Goal: Task Accomplishment & Management: Manage account settings

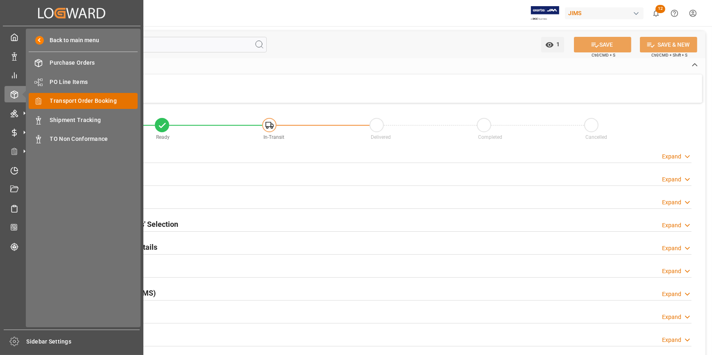
click at [78, 100] on span "Transport Order Booking" at bounding box center [94, 101] width 88 height 9
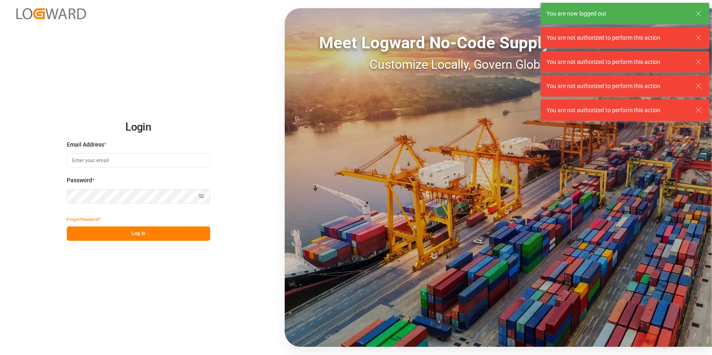
type input "[PERSON_NAME][EMAIL_ADDRESS][PERSON_NAME][DOMAIN_NAME]"
click at [148, 227] on button "Log In" at bounding box center [138, 234] width 143 height 14
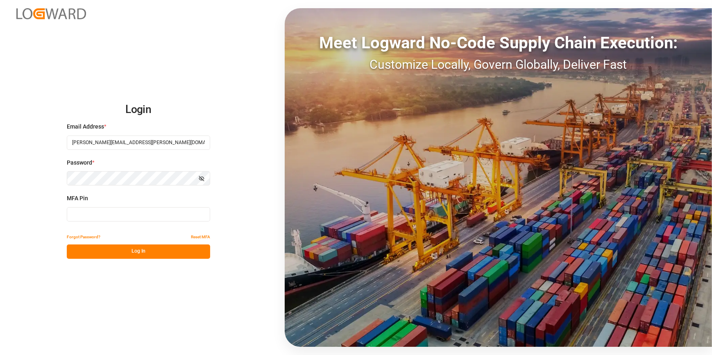
click at [133, 217] on input at bounding box center [138, 214] width 143 height 14
type input "933689"
click at [144, 250] on button "Log In" at bounding box center [138, 252] width 143 height 14
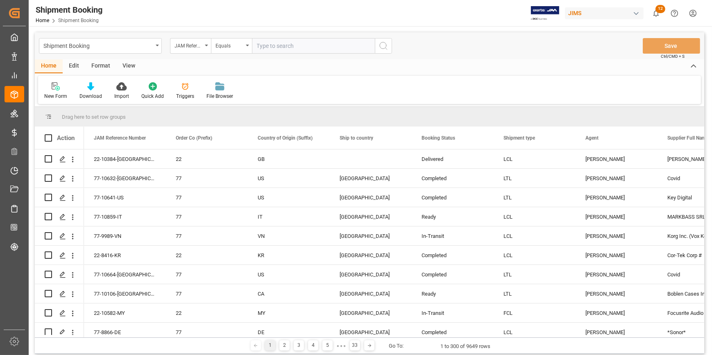
click at [274, 49] on input "text" at bounding box center [313, 46] width 123 height 16
type input "22-10820-CN"
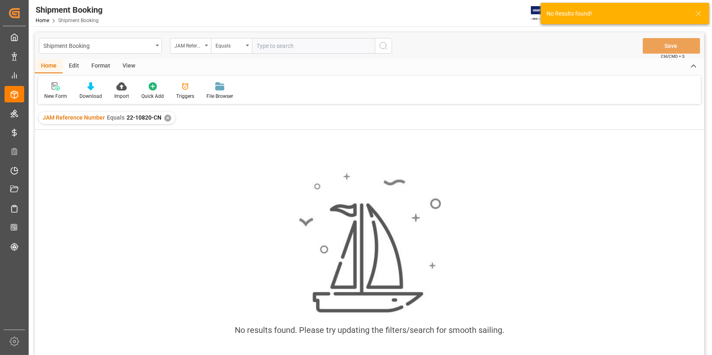
click at [167, 119] on div "✕" at bounding box center [167, 118] width 7 height 7
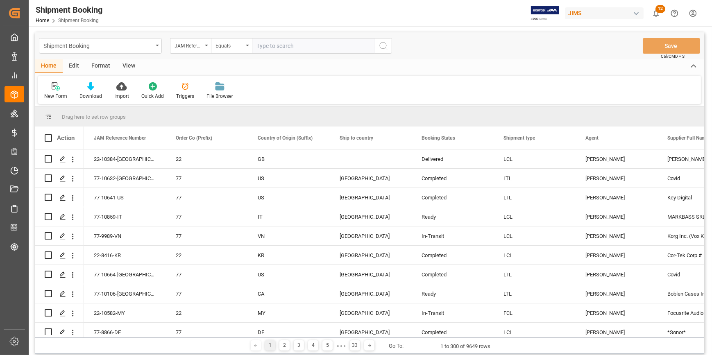
click at [271, 47] on input "text" at bounding box center [313, 46] width 123 height 16
paste input "22-10820-CN"
type input "22-10820-CN"
click at [382, 44] on icon "search button" at bounding box center [383, 46] width 10 height 10
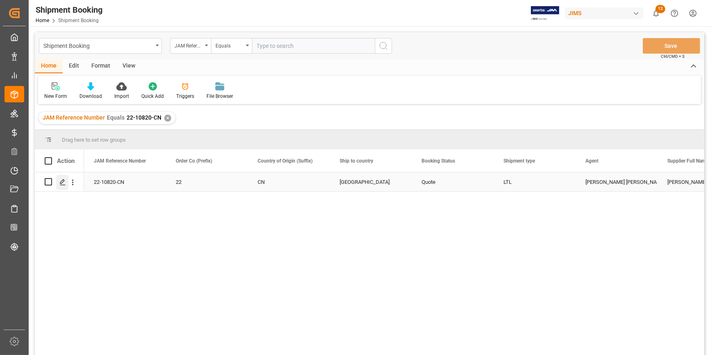
click at [60, 183] on polygon "Press SPACE to select this row." at bounding box center [62, 181] width 4 height 4
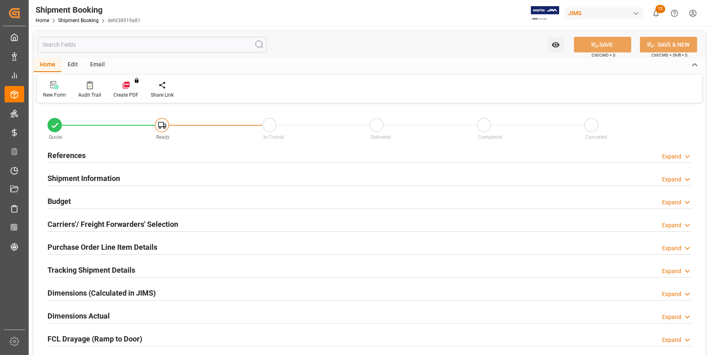
type input "0"
type input "03-09-2025"
click at [163, 160] on div "References Expand" at bounding box center [370, 155] width 644 height 16
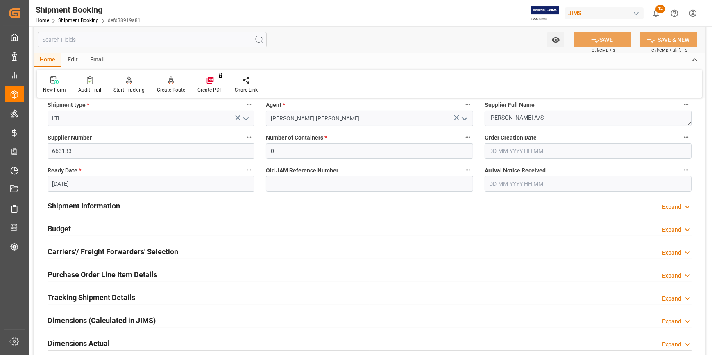
scroll to position [149, 0]
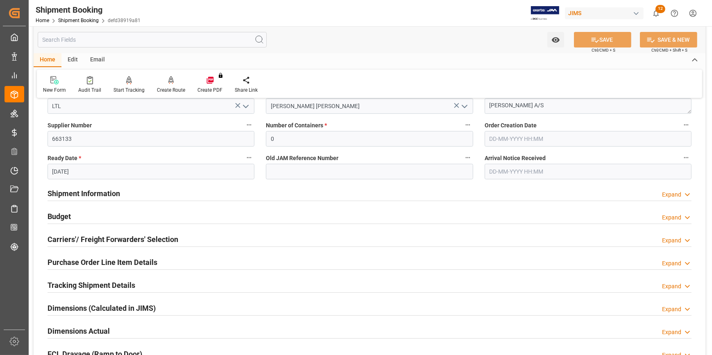
click at [188, 233] on div "Carriers'/ Freight Forwarders' Selection Expand" at bounding box center [370, 239] width 644 height 16
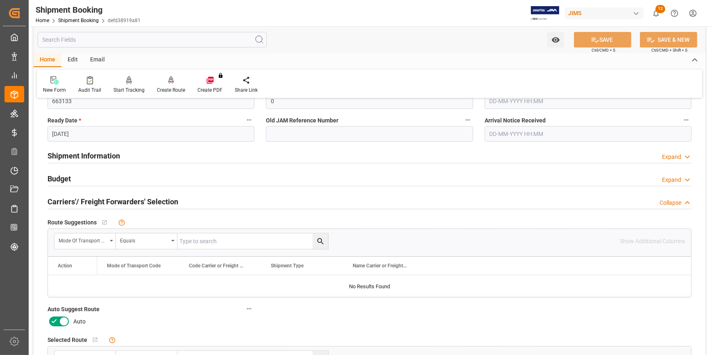
scroll to position [186, 0]
click at [159, 179] on div "Budget Expand" at bounding box center [370, 179] width 644 height 16
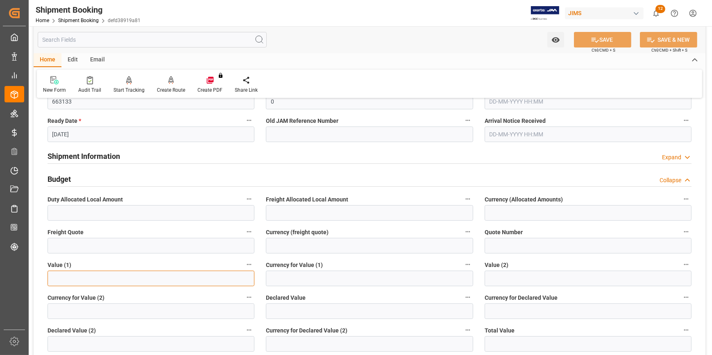
click at [80, 280] on input "text" at bounding box center [151, 279] width 207 height 16
type input "4380.00"
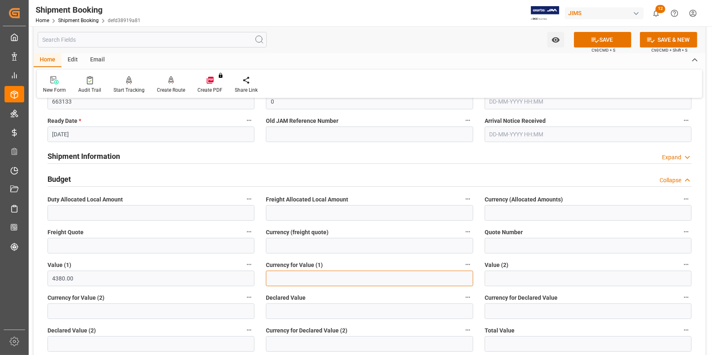
click at [296, 275] on input at bounding box center [369, 279] width 207 height 16
type input "USD"
click at [124, 242] on input "text" at bounding box center [151, 246] width 207 height 16
type input "350"
click at [283, 242] on input at bounding box center [369, 246] width 207 height 16
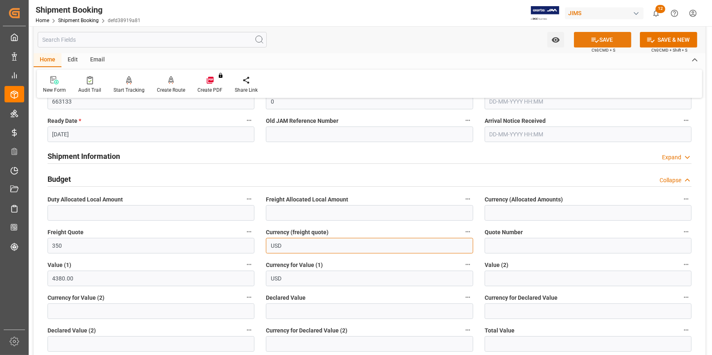
type input "USD"
click at [607, 39] on button "SAVE" at bounding box center [602, 40] width 57 height 16
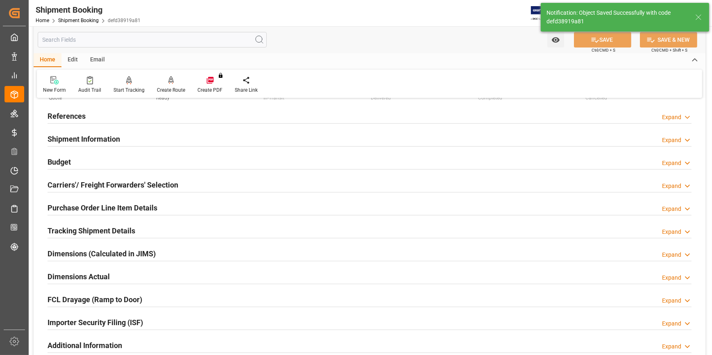
scroll to position [0, 0]
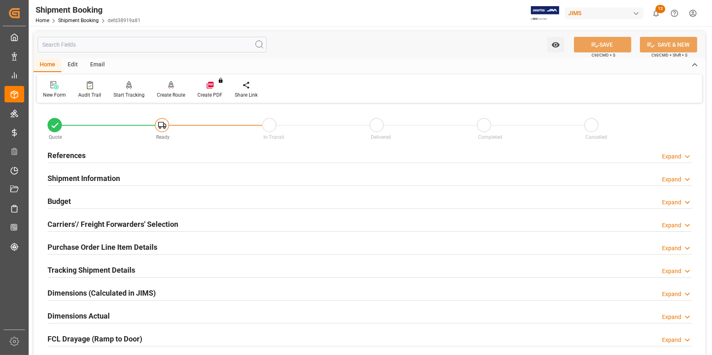
click at [171, 177] on div "Shipment Information Expand" at bounding box center [370, 178] width 644 height 16
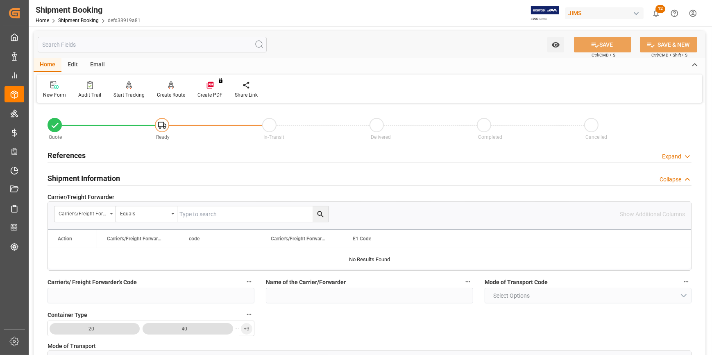
click at [190, 180] on div "Shipment Information Collapse" at bounding box center [370, 178] width 644 height 16
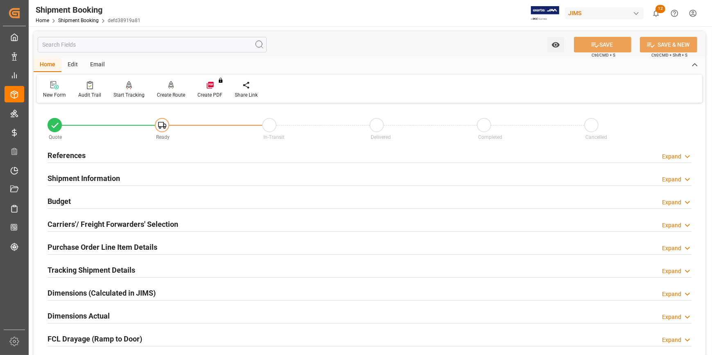
click at [193, 222] on div "Carriers'/ Freight Forwarders' Selection Expand" at bounding box center [370, 224] width 644 height 16
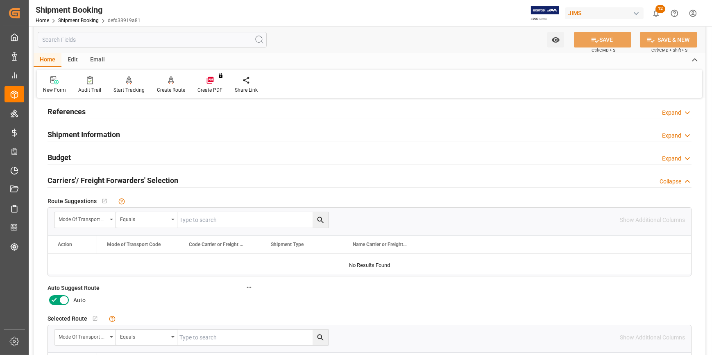
scroll to position [111, 0]
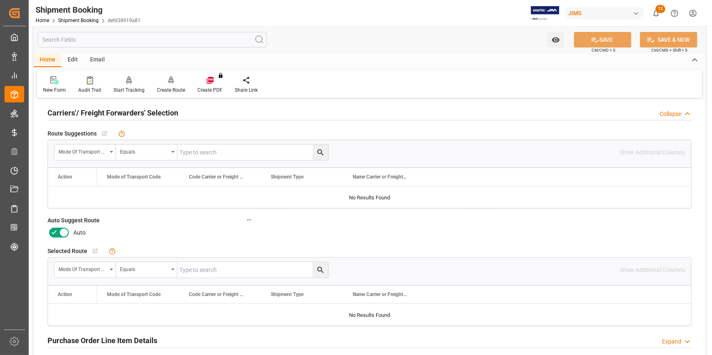
click at [52, 230] on icon at bounding box center [54, 233] width 10 height 10
click at [0, 0] on input "checkbox" at bounding box center [0, 0] width 0 height 0
click at [603, 38] on button "SAVE" at bounding box center [602, 40] width 57 height 16
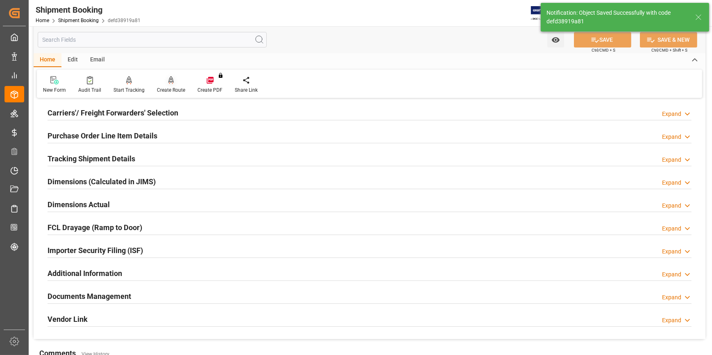
click at [178, 88] on div "Create Route" at bounding box center [171, 89] width 28 height 7
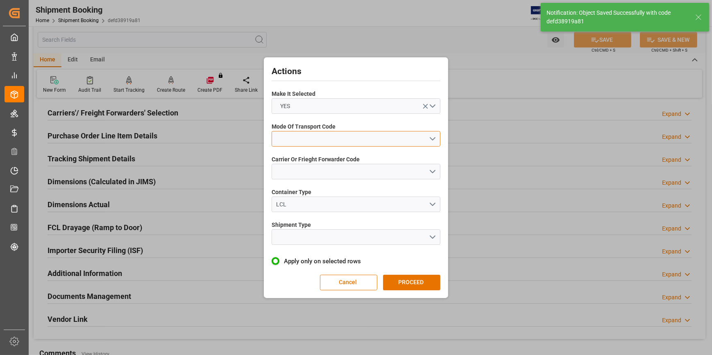
click at [430, 135] on button "open menu" at bounding box center [356, 139] width 169 height 16
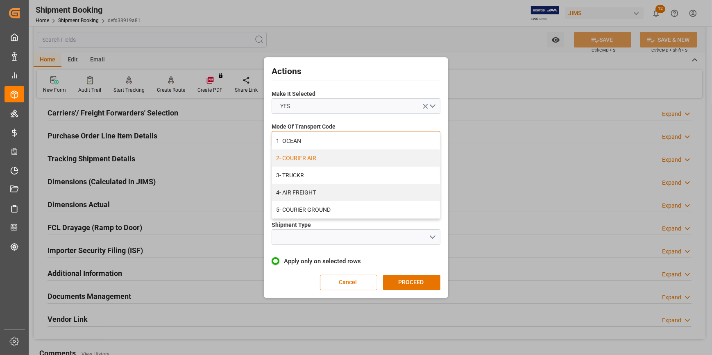
click at [339, 158] on div "2- COURIER AIR" at bounding box center [356, 158] width 168 height 17
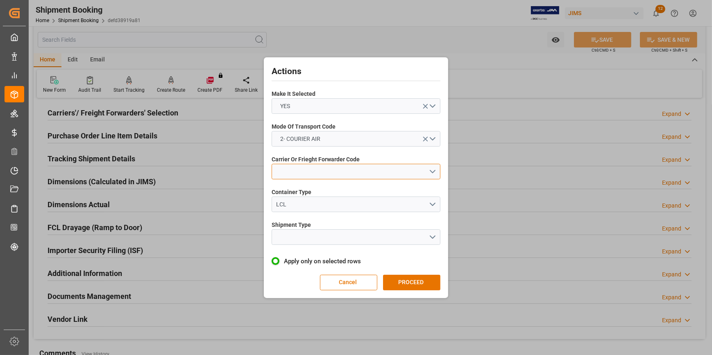
click at [434, 169] on button "open menu" at bounding box center [356, 172] width 169 height 16
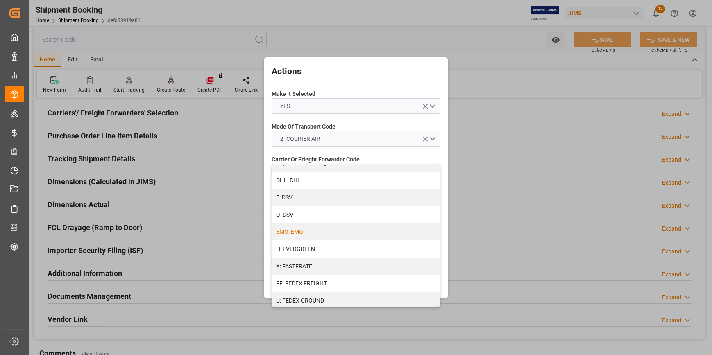
scroll to position [186, 0]
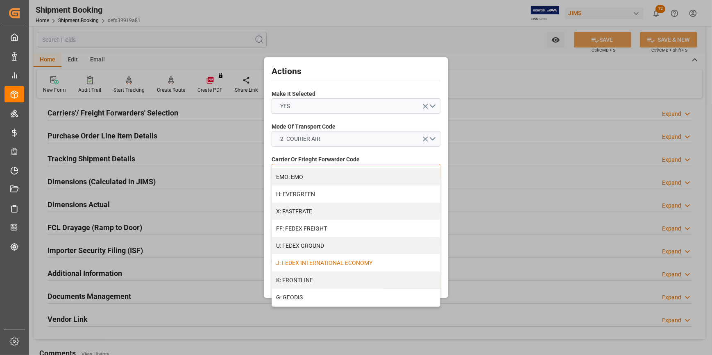
click at [344, 259] on div "J: FEDEX INTERNATIONAL ECONOMY" at bounding box center [356, 262] width 168 height 17
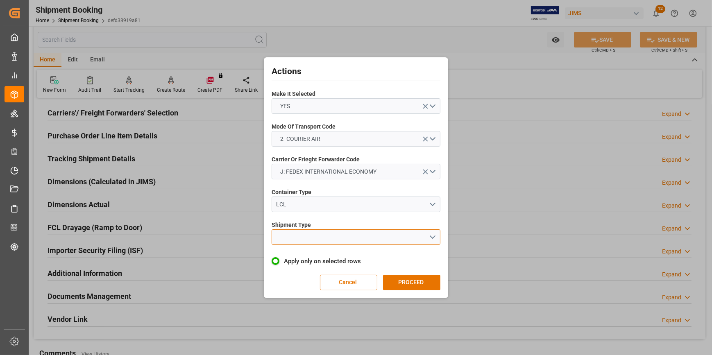
click at [430, 233] on button "open menu" at bounding box center [356, 237] width 169 height 16
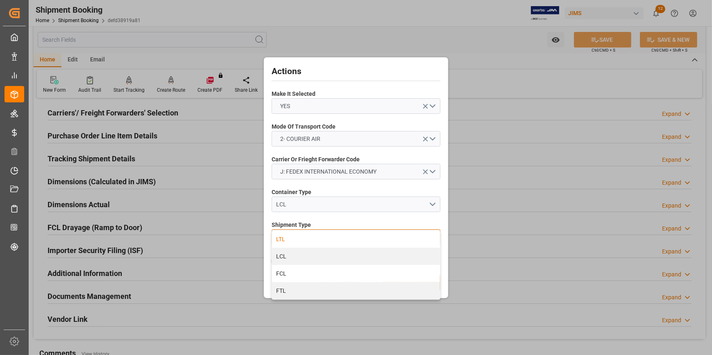
click at [322, 237] on div "LTL" at bounding box center [356, 239] width 168 height 17
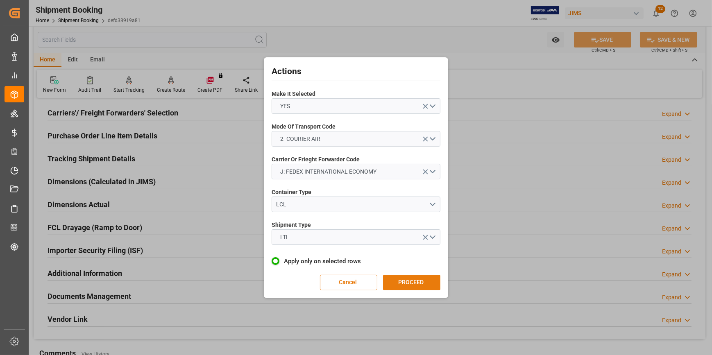
click at [404, 280] on button "PROCEED" at bounding box center [411, 283] width 57 height 16
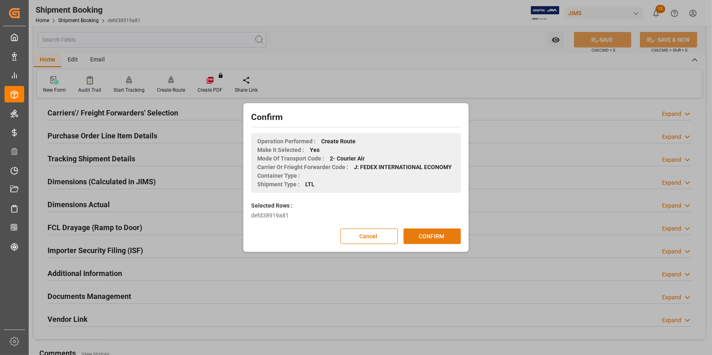
click at [432, 236] on button "CONFIRM" at bounding box center [431, 237] width 57 height 16
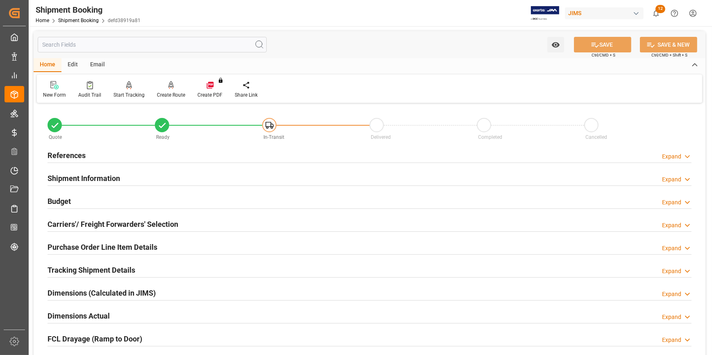
click at [145, 175] on div "Shipment Information Expand" at bounding box center [370, 178] width 644 height 16
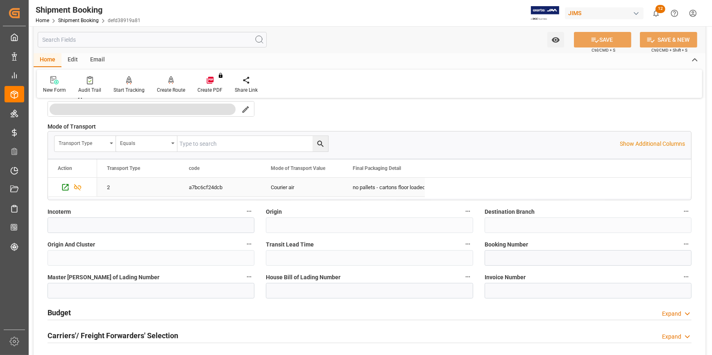
scroll to position [261, 0]
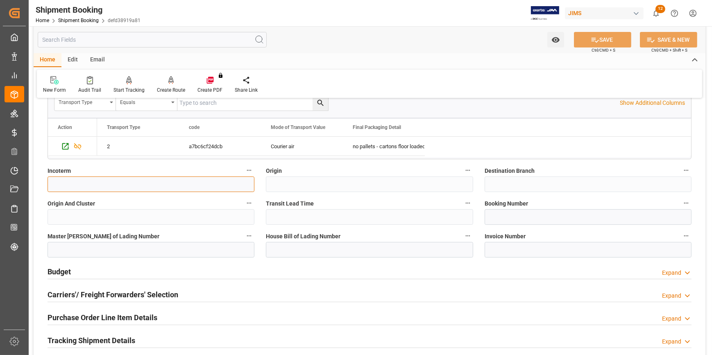
click at [151, 184] on input at bounding box center [151, 185] width 207 height 16
type input "e"
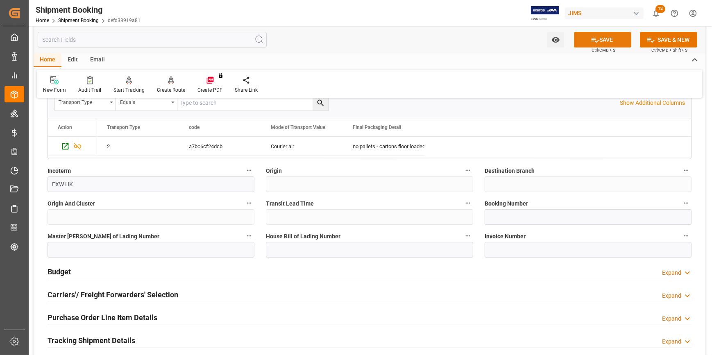
click at [599, 39] on button "SAVE" at bounding box center [602, 40] width 57 height 16
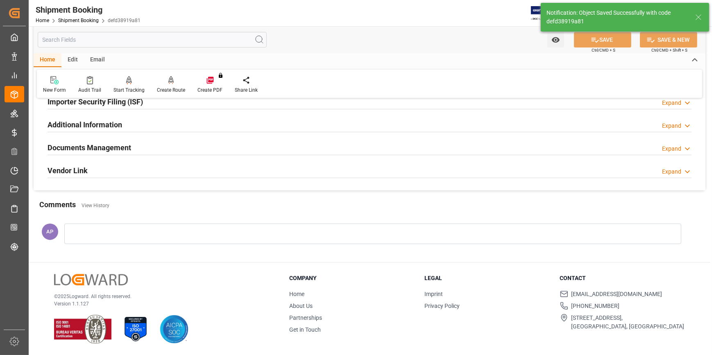
scroll to position [0, 0]
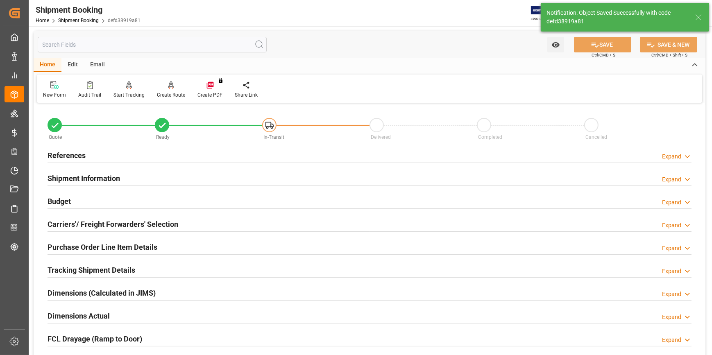
click at [159, 268] on div "Tracking Shipment Details Expand" at bounding box center [370, 270] width 644 height 16
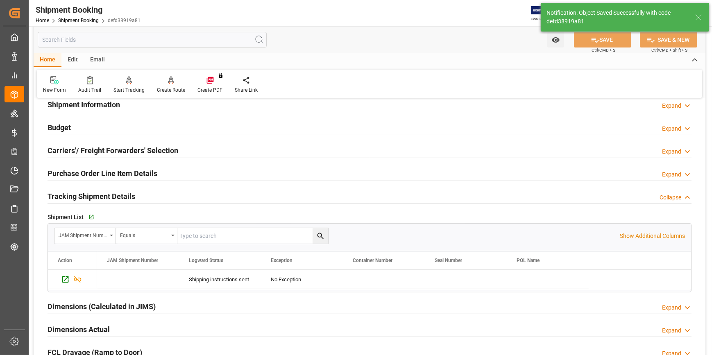
scroll to position [74, 0]
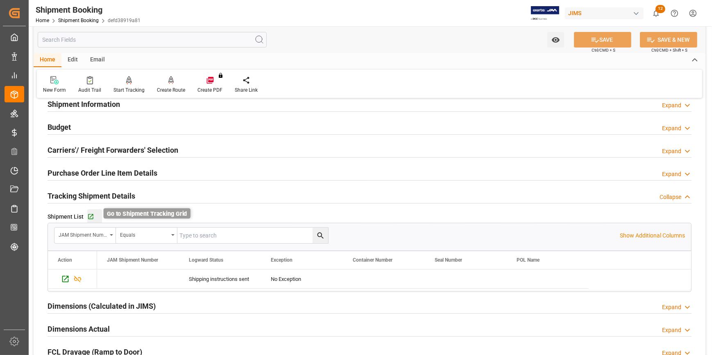
click at [91, 218] on icon "button" at bounding box center [90, 216] width 5 height 5
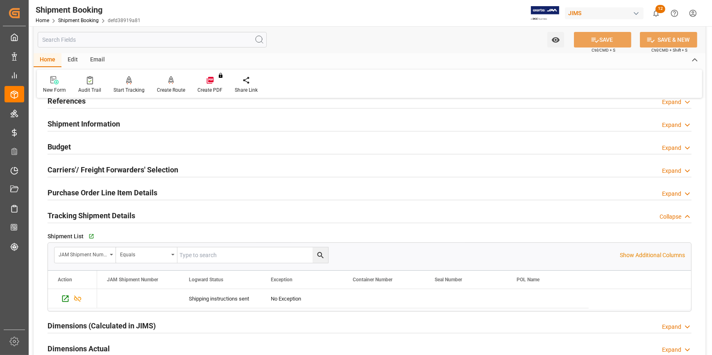
scroll to position [37, 0]
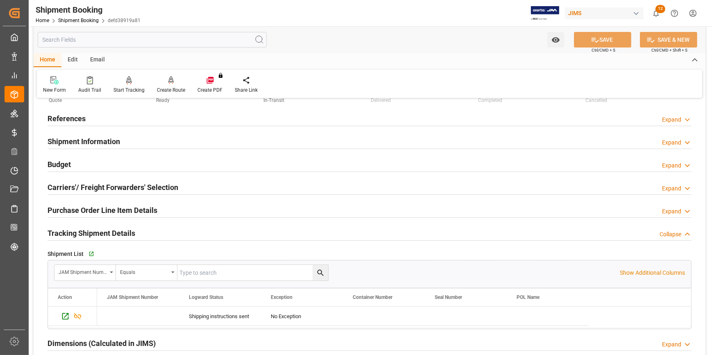
click at [96, 135] on div "Shipment Information" at bounding box center [84, 141] width 73 height 16
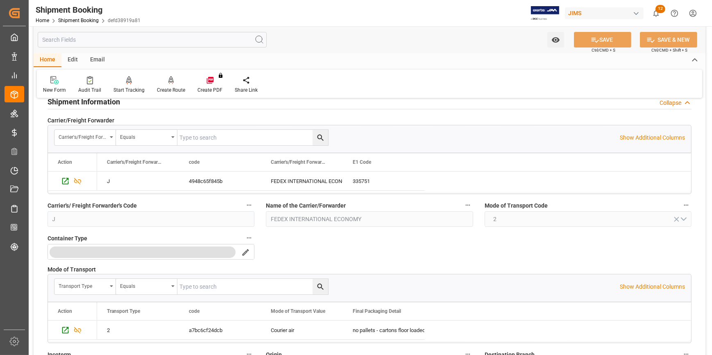
scroll to position [149, 0]
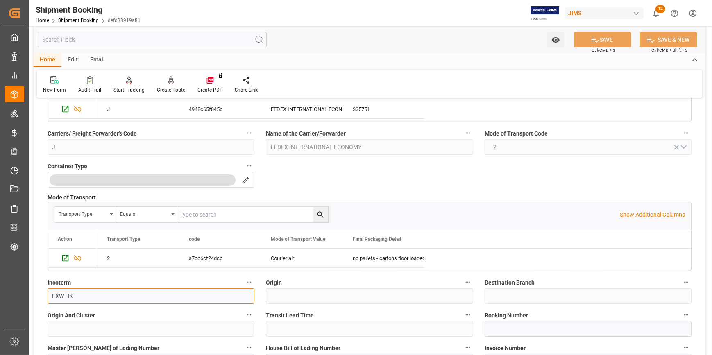
drag, startPoint x: 88, startPoint y: 295, endPoint x: 35, endPoint y: 297, distance: 52.9
click at [35, 297] on div "Quote Ready In-Transit Delivered Completed Cancelled References Expand JAM Refe…" at bounding box center [370, 339] width 672 height 764
paste input "Vtech Dongguan"
type input "EXW Vtech Dongguan"
click at [602, 39] on button "SAVE" at bounding box center [602, 40] width 57 height 16
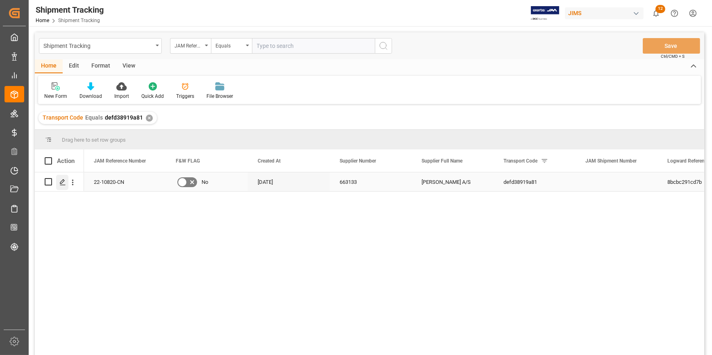
click at [64, 182] on icon "Press SPACE to select this row." at bounding box center [62, 182] width 7 height 7
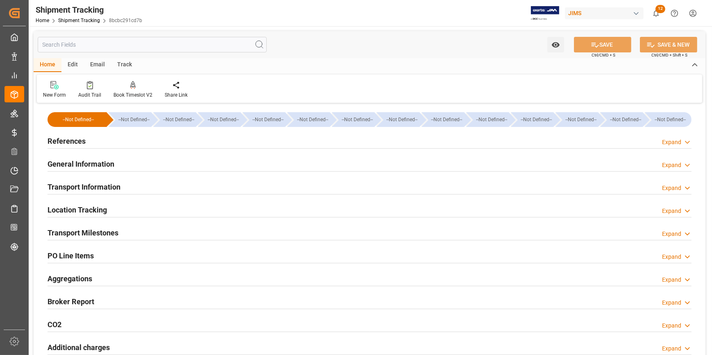
type input "02-09-2025"
click at [132, 143] on div "References Expand" at bounding box center [370, 141] width 644 height 16
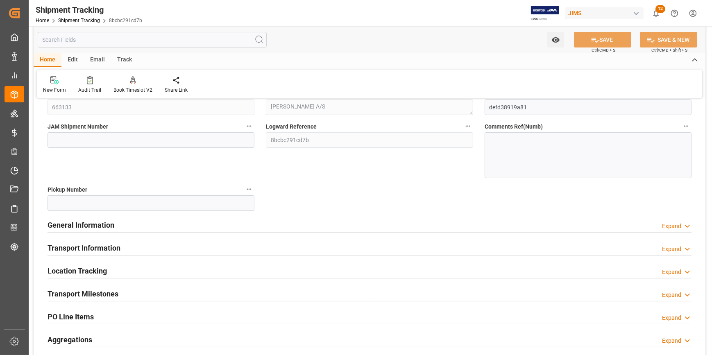
scroll to position [111, 0]
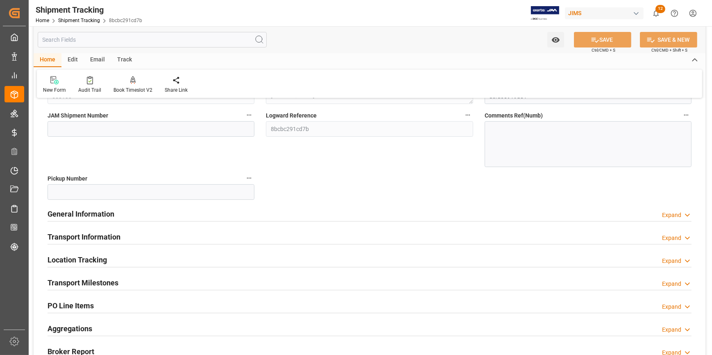
click at [185, 218] on div "General Information Expand" at bounding box center [370, 214] width 644 height 16
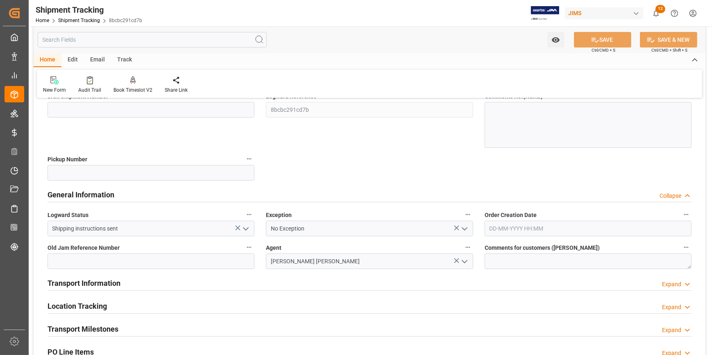
scroll to position [149, 0]
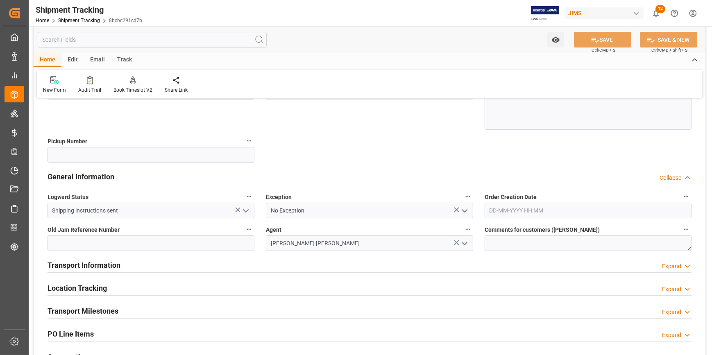
click at [465, 211] on polyline "open menu" at bounding box center [464, 211] width 5 height 2
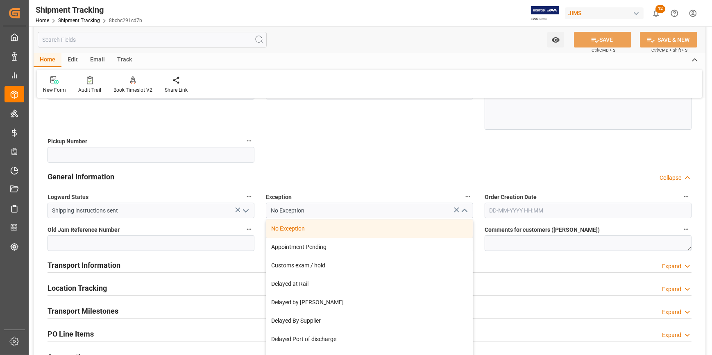
click at [397, 228] on div "No Exception" at bounding box center [369, 229] width 206 height 18
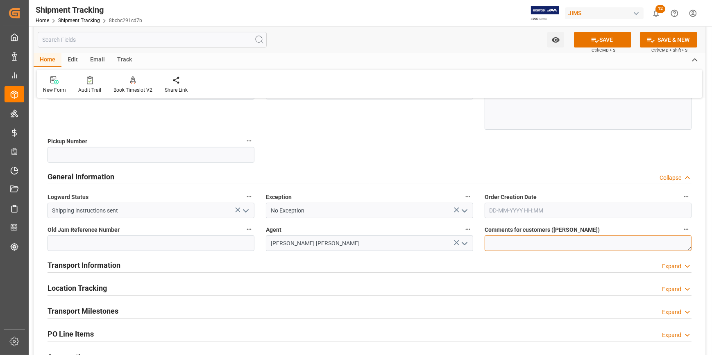
click at [501, 241] on textarea at bounding box center [588, 244] width 207 height 16
type textarea "DO NOT RECEIVE IN E1"
click at [600, 33] on button "SAVE" at bounding box center [602, 40] width 57 height 16
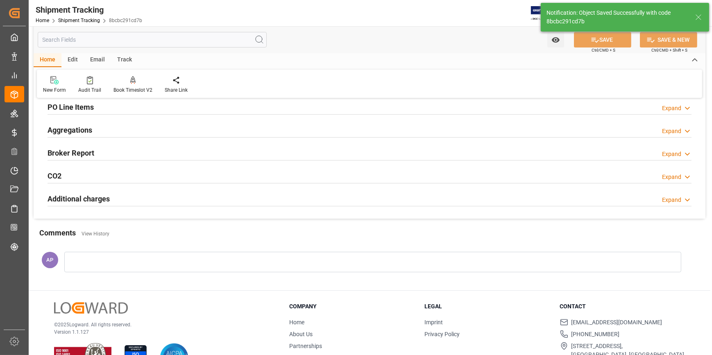
scroll to position [0, 0]
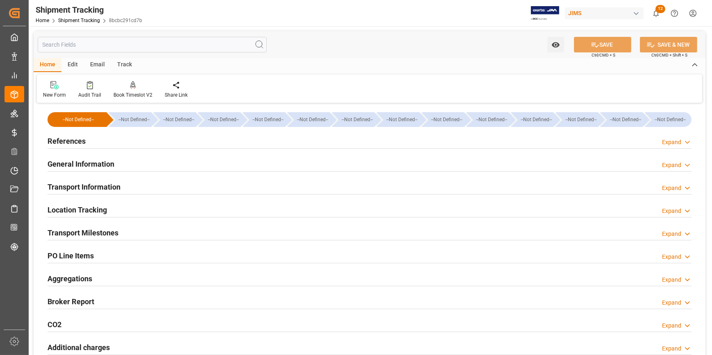
click at [123, 140] on div "References Expand" at bounding box center [370, 141] width 644 height 16
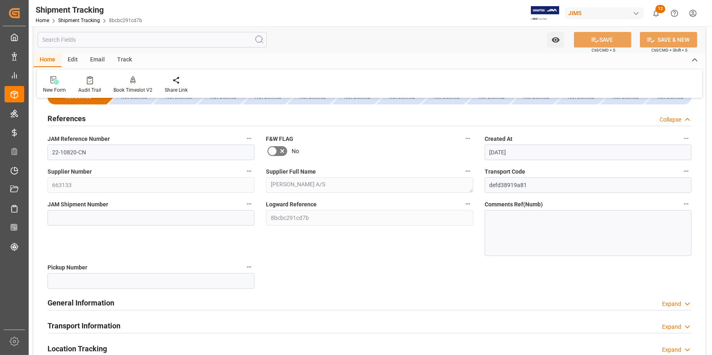
scroll to position [74, 0]
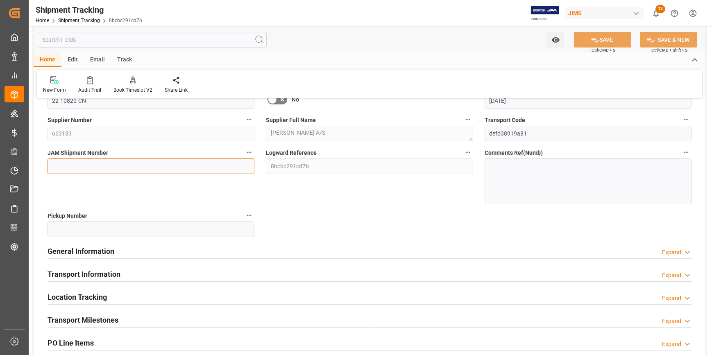
click at [105, 161] on input at bounding box center [151, 167] width 207 height 16
paste input "72848"
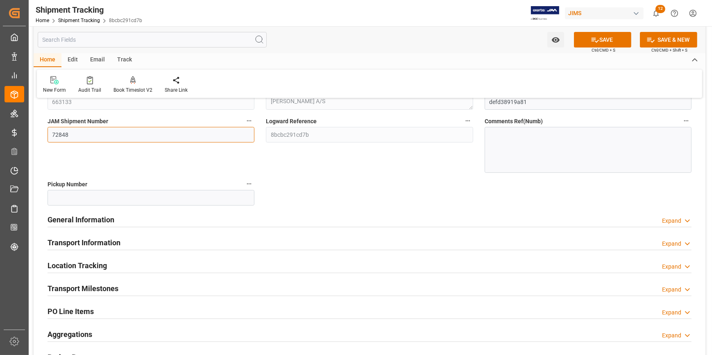
scroll to position [149, 0]
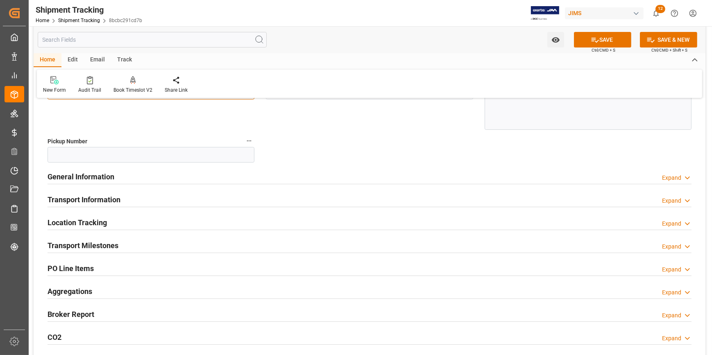
type input "72848"
click at [149, 176] on div "General Information Expand" at bounding box center [370, 176] width 644 height 16
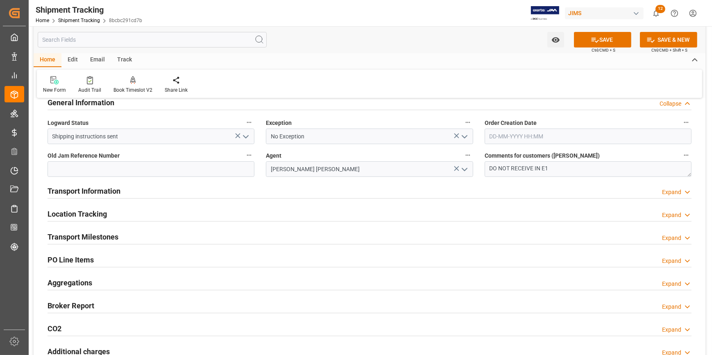
scroll to position [223, 0]
click at [167, 188] on div "Transport Information Expand" at bounding box center [370, 190] width 644 height 16
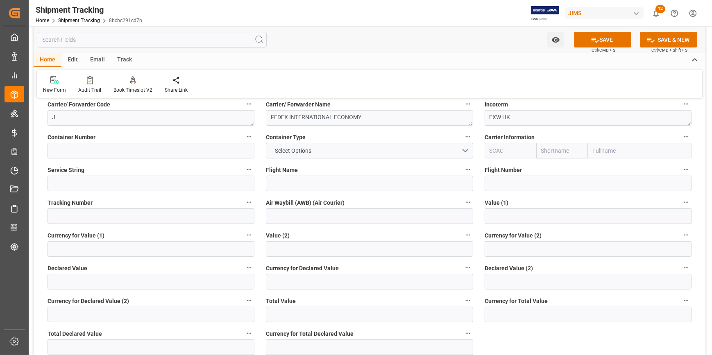
scroll to position [372, 0]
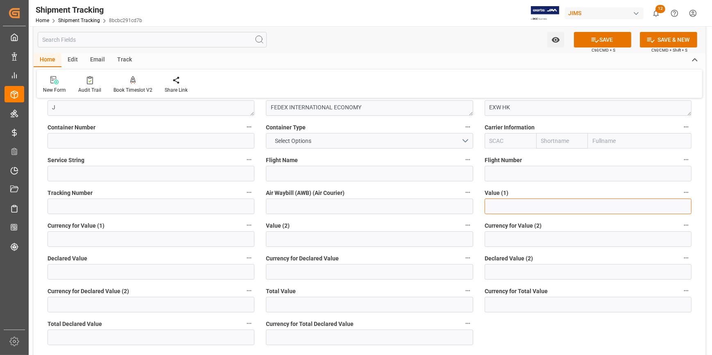
drag, startPoint x: 503, startPoint y: 207, endPoint x: 495, endPoint y: 204, distance: 9.2
click at [503, 207] on input "text" at bounding box center [588, 207] width 207 height 16
type input "4380"
click at [96, 237] on input at bounding box center [151, 239] width 207 height 16
type input "USD"
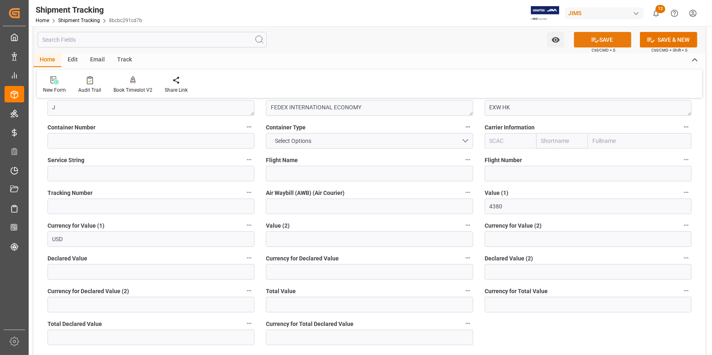
click at [602, 40] on button "SAVE" at bounding box center [602, 40] width 57 height 16
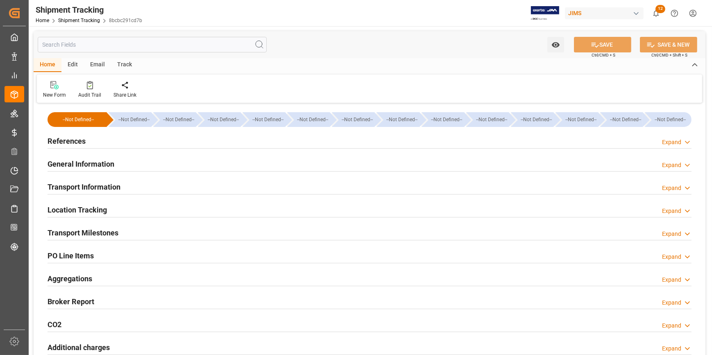
type input "02-09-2025"
click at [164, 141] on div "References Expand" at bounding box center [370, 141] width 644 height 16
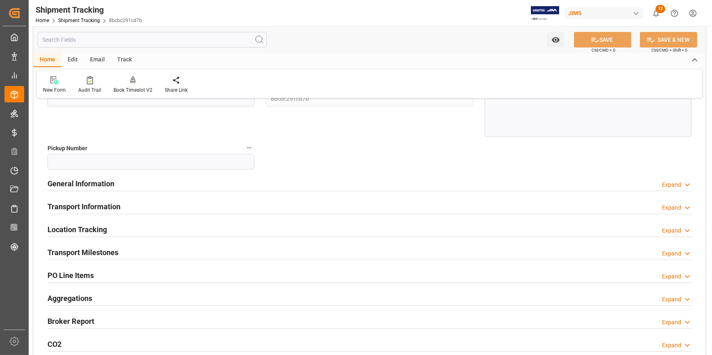
scroll to position [186, 0]
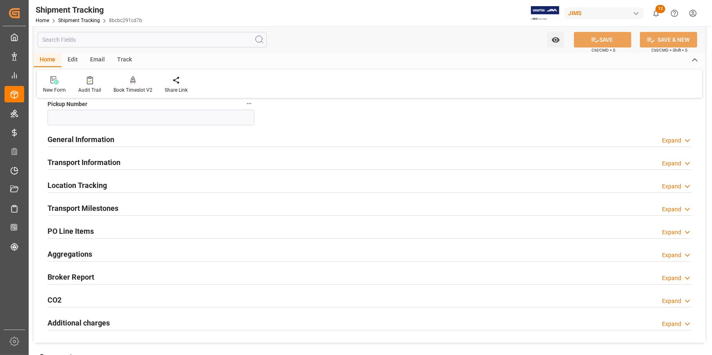
click at [152, 139] on div "General Information Expand" at bounding box center [370, 139] width 644 height 16
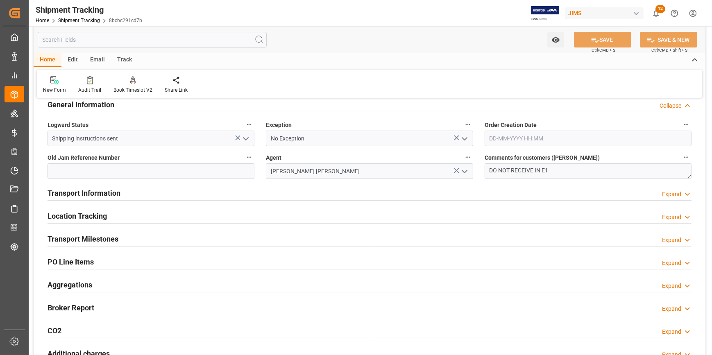
scroll to position [261, 0]
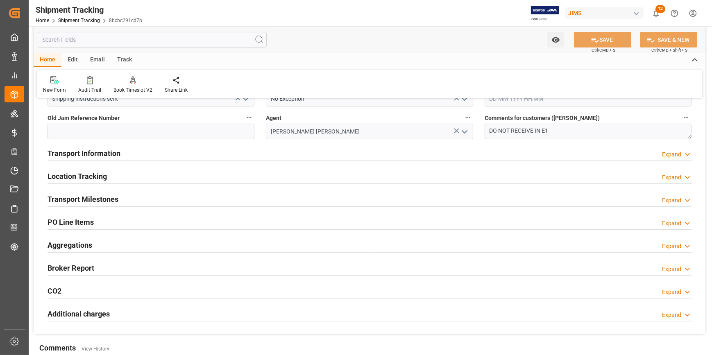
click at [172, 150] on div "Transport Information Expand" at bounding box center [370, 153] width 644 height 16
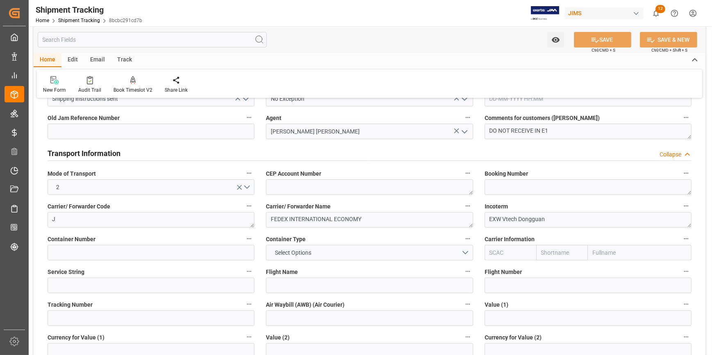
scroll to position [335, 0]
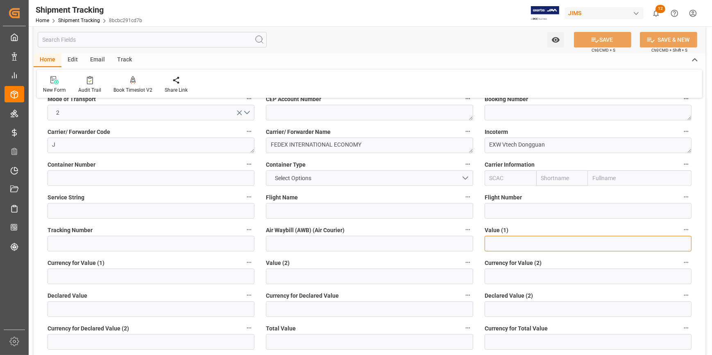
click at [512, 238] on input "text" at bounding box center [588, 244] width 207 height 16
type input "4380"
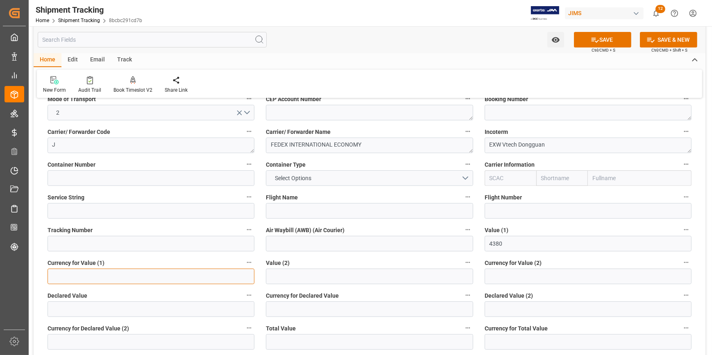
click at [105, 272] on input at bounding box center [151, 277] width 207 height 16
type input "USD"
click at [600, 41] on button "SAVE" at bounding box center [602, 40] width 57 height 16
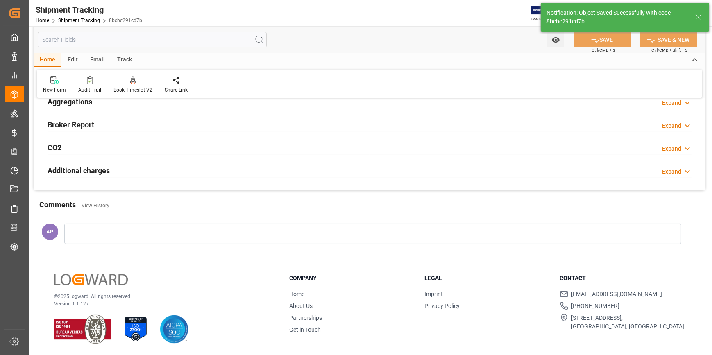
scroll to position [108, 0]
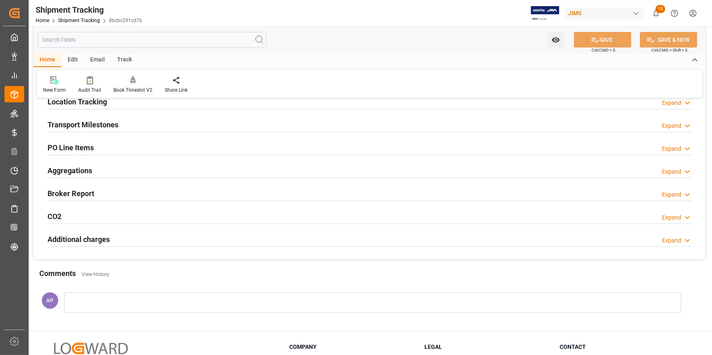
click at [119, 119] on div "Transport Milestones Expand" at bounding box center [370, 124] width 644 height 16
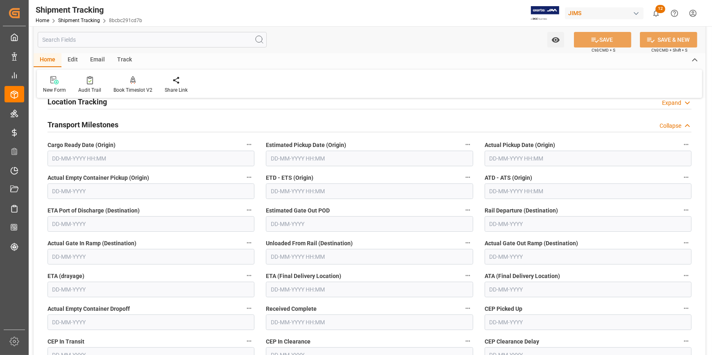
click at [115, 159] on input "text" at bounding box center [151, 159] width 207 height 16
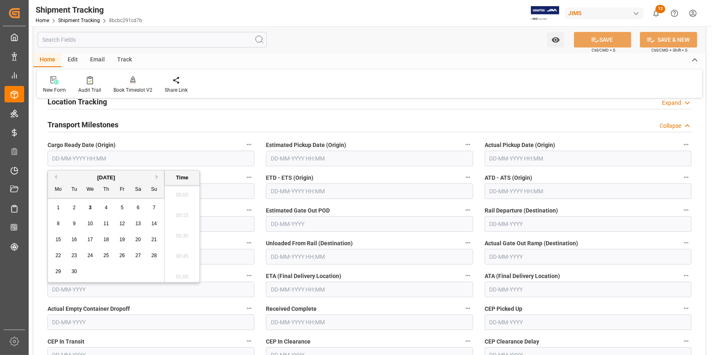
scroll to position [1088, 0]
click at [54, 176] on button "Previous Month" at bounding box center [54, 176] width 5 height 5
click at [104, 270] on span "28" at bounding box center [105, 272] width 5 height 6
type input "[DATE] 00:00"
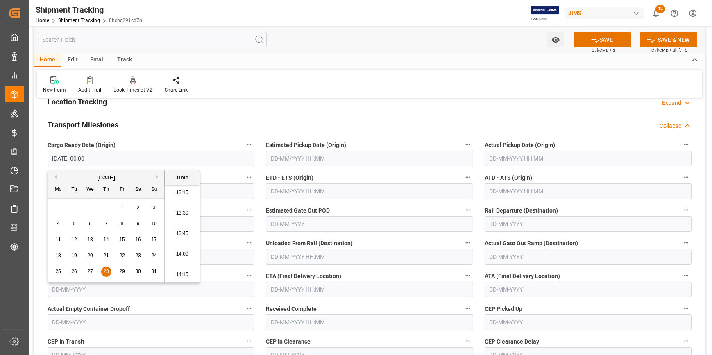
click at [290, 161] on input "text" at bounding box center [369, 159] width 207 height 16
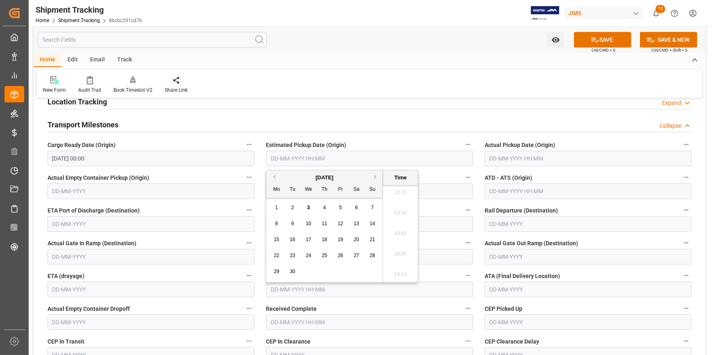
click at [337, 205] on div "5" at bounding box center [340, 208] width 10 height 10
type input "[DATE] 00:00"
click at [443, 171] on div "ETD - ETS (Origin)" at bounding box center [369, 185] width 218 height 33
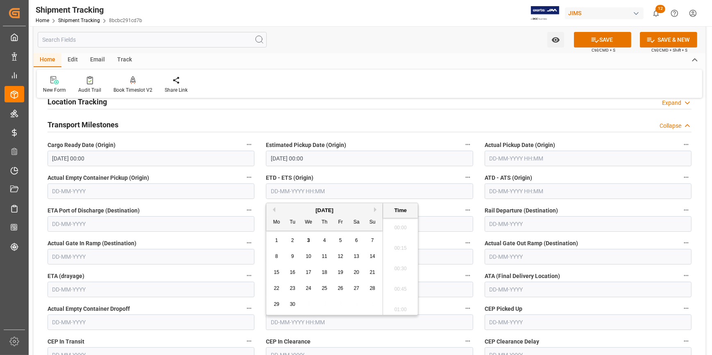
click at [320, 189] on input "text" at bounding box center [369, 192] width 207 height 16
click at [340, 241] on span "5" at bounding box center [340, 241] width 3 height 6
type input "[DATE] 00:00"
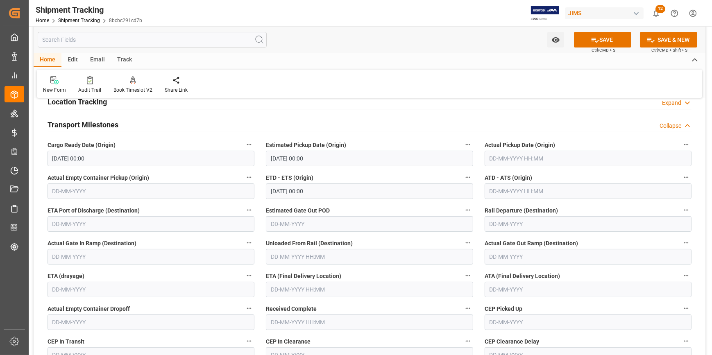
click at [366, 177] on label "ETD - ETS (Origin)" at bounding box center [369, 177] width 207 height 11
click at [462, 177] on button "ETD - ETS (Origin)" at bounding box center [467, 177] width 11 height 11
click at [515, 288] on div at bounding box center [356, 177] width 712 height 355
click at [518, 284] on input "text" at bounding box center [588, 290] width 207 height 16
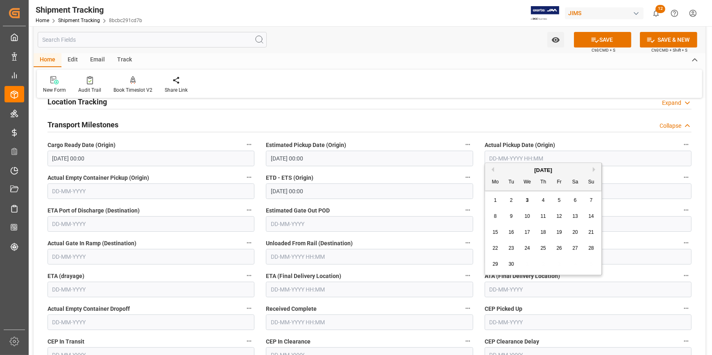
click at [573, 234] on span "20" at bounding box center [574, 232] width 5 height 6
type input "[DATE]"
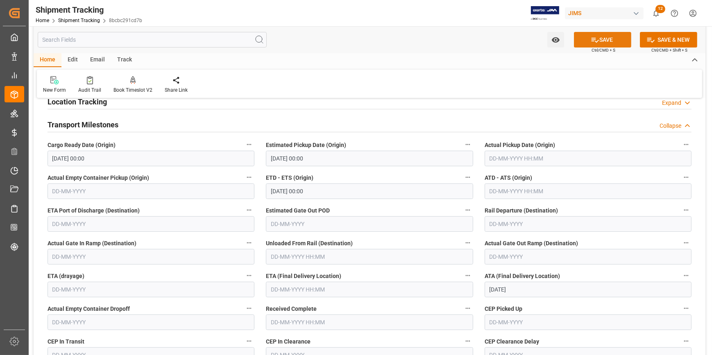
click at [595, 40] on icon at bounding box center [595, 40] width 9 height 9
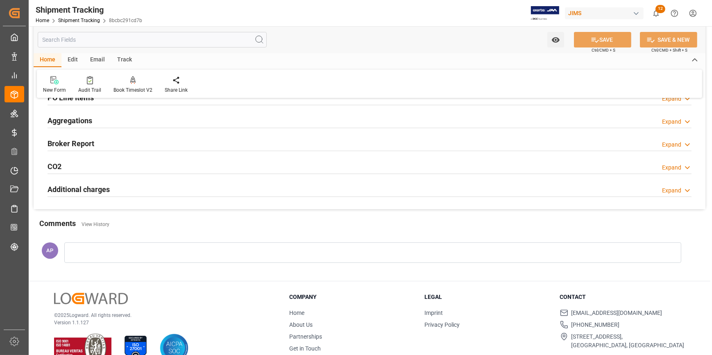
scroll to position [176, 0]
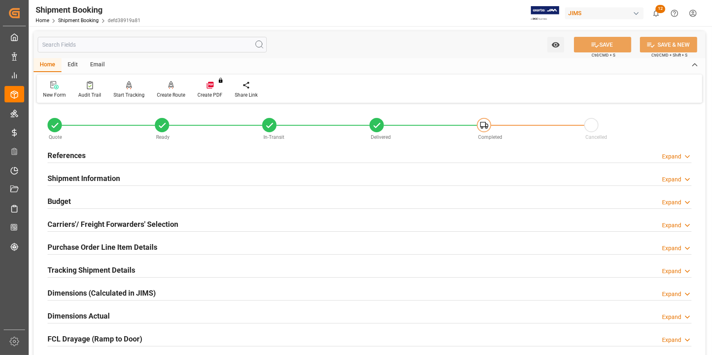
click at [137, 158] on div "References Expand" at bounding box center [370, 155] width 644 height 16
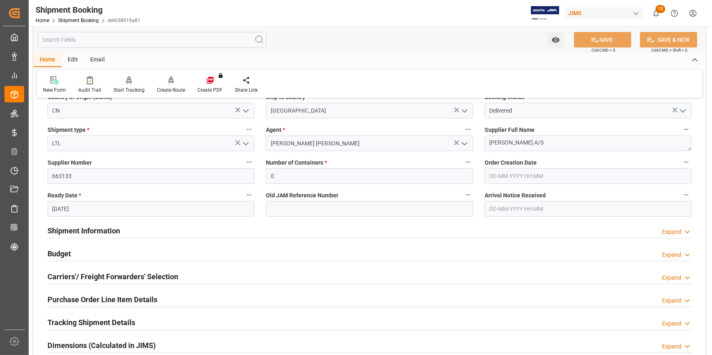
scroll to position [186, 0]
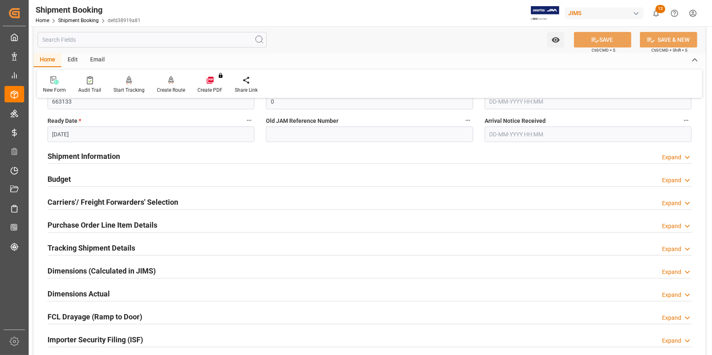
click at [143, 153] on div "Shipment Information Expand" at bounding box center [370, 156] width 644 height 16
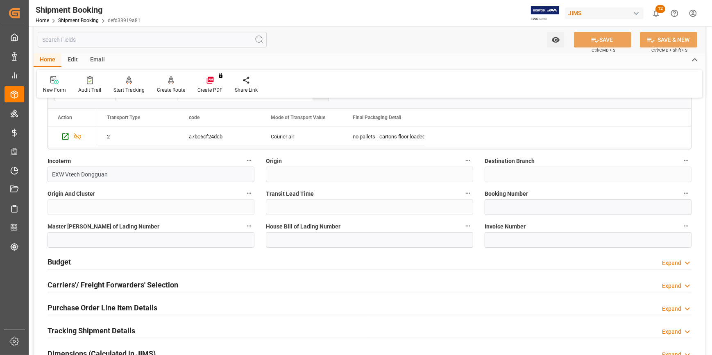
scroll to position [446, 0]
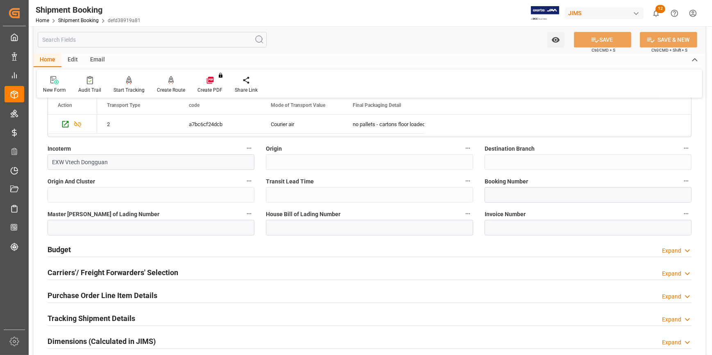
click at [154, 248] on div "Budget Expand" at bounding box center [370, 249] width 644 height 16
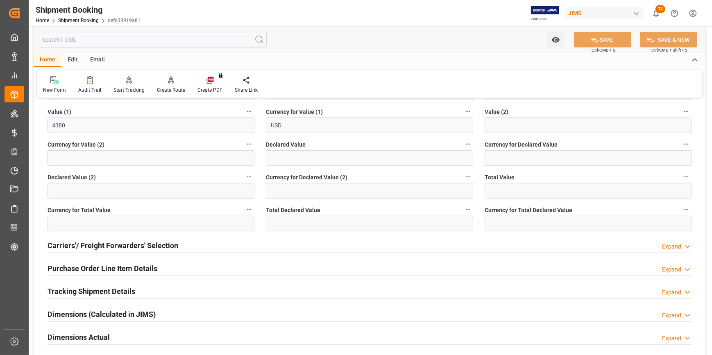
scroll to position [707, 0]
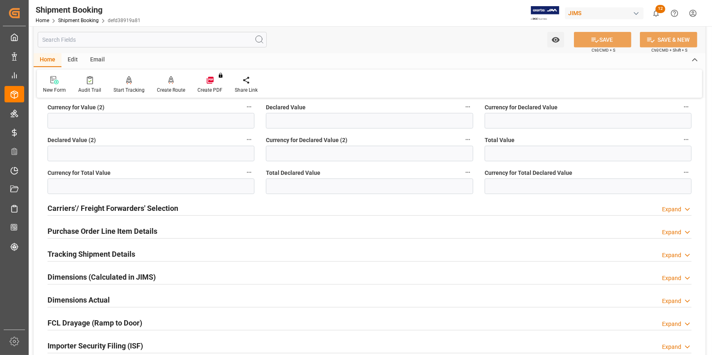
click at [151, 289] on div "Dimensions Actual Expand" at bounding box center [369, 300] width 655 height 23
click at [166, 296] on div "Dimensions Actual Expand" at bounding box center [370, 300] width 644 height 16
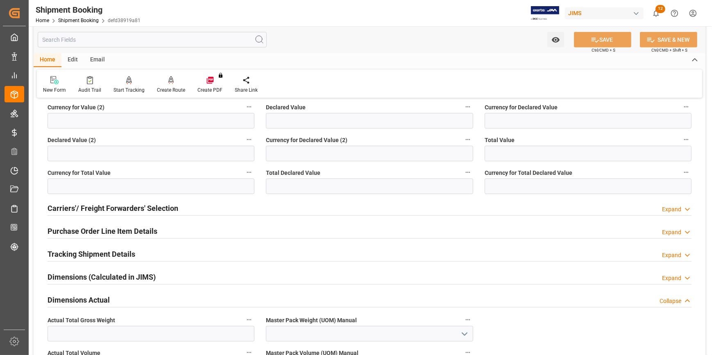
scroll to position [819, 0]
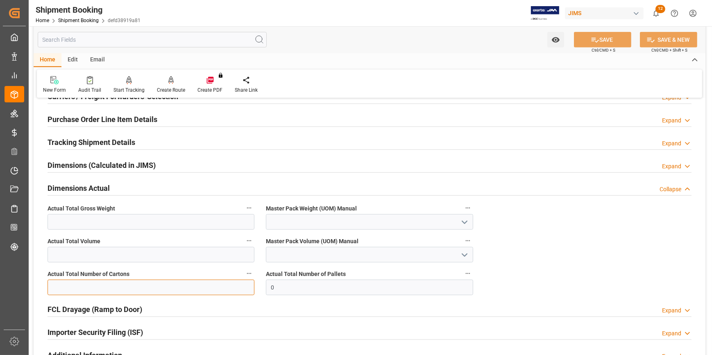
click at [82, 284] on input "text" at bounding box center [151, 288] width 207 height 16
type input "6"
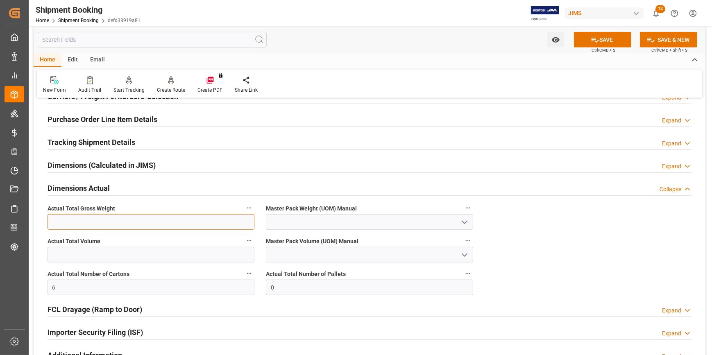
click at [77, 223] on input "text" at bounding box center [151, 222] width 207 height 16
type input "24"
click at [464, 220] on icon "open menu" at bounding box center [465, 223] width 10 height 10
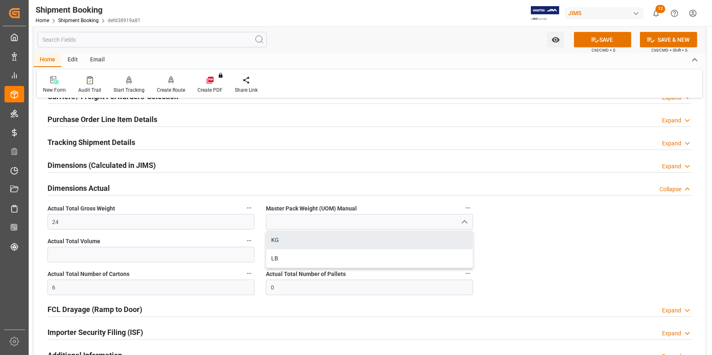
click at [370, 242] on div "KG" at bounding box center [369, 240] width 206 height 18
type input "KG"
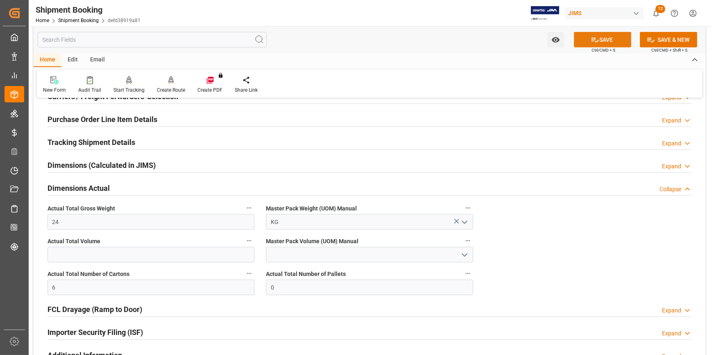
click at [606, 35] on button "SAVE" at bounding box center [602, 40] width 57 height 16
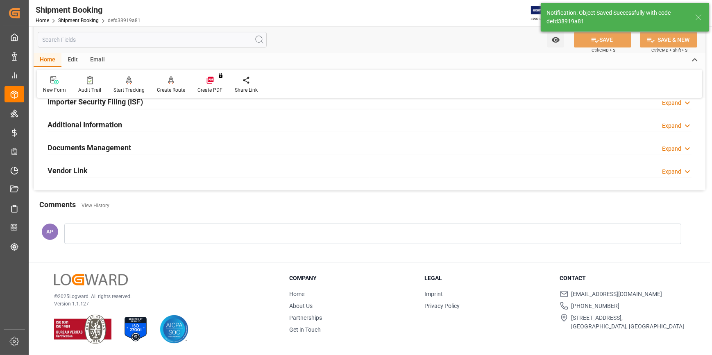
scroll to position [128, 0]
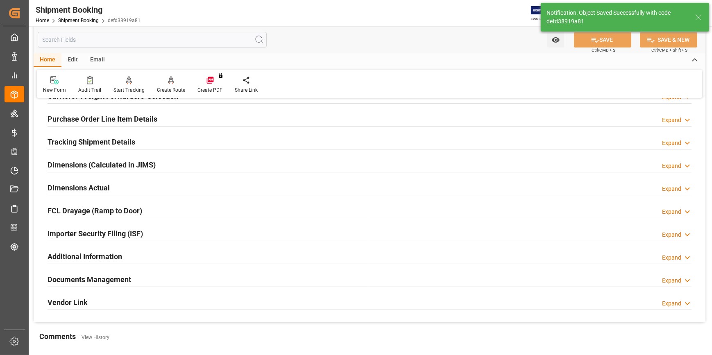
click at [156, 281] on div "Documents Management Expand" at bounding box center [370, 279] width 644 height 16
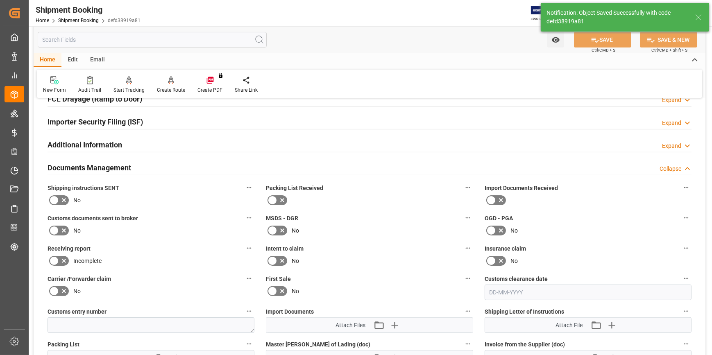
scroll to position [352, 0]
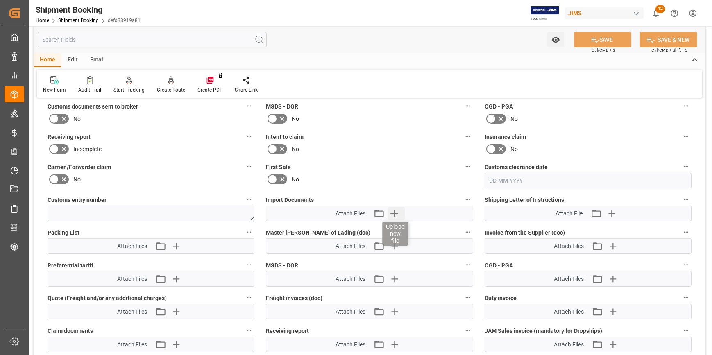
click at [393, 208] on icon "button" at bounding box center [393, 213] width 13 height 13
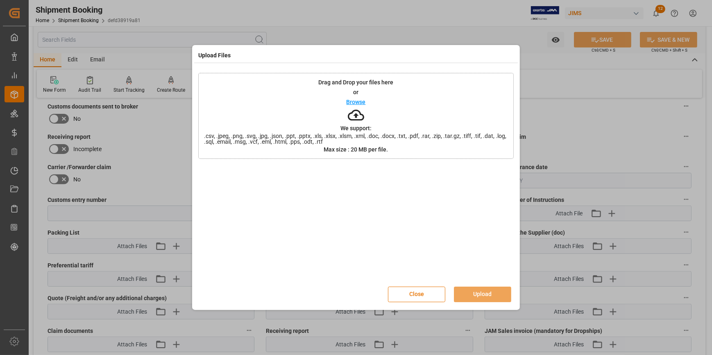
click at [364, 103] on p "Browse" at bounding box center [356, 102] width 19 height 6
click at [493, 294] on button "Upload" at bounding box center [482, 295] width 57 height 16
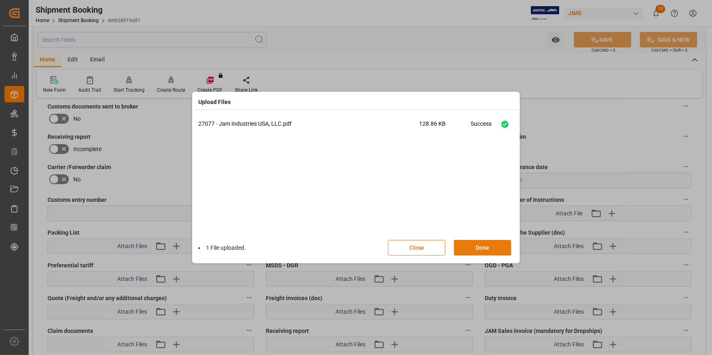
click at [487, 248] on button "Done" at bounding box center [482, 248] width 57 height 16
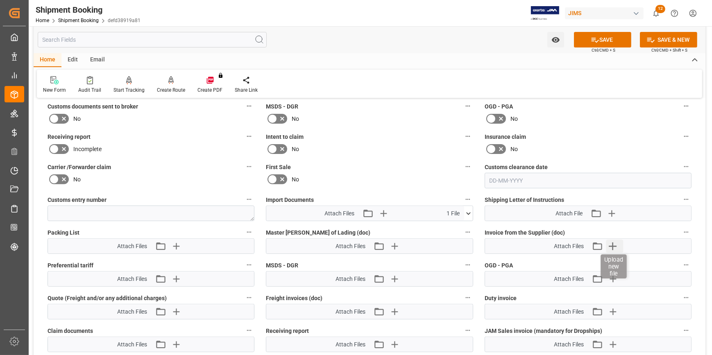
click at [613, 242] on icon "button" at bounding box center [613, 246] width 8 height 8
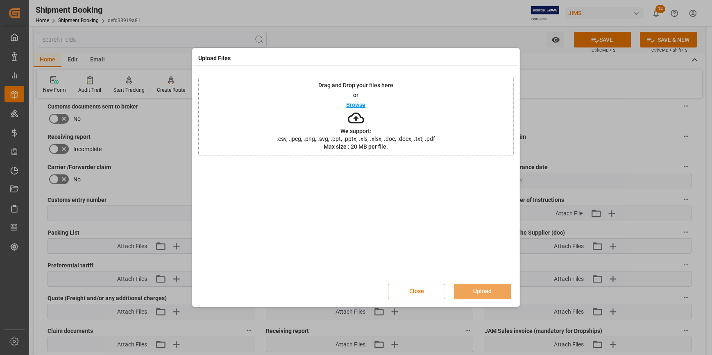
click at [364, 106] on p "Browse" at bounding box center [356, 105] width 19 height 6
click at [488, 288] on button "Upload" at bounding box center [482, 292] width 57 height 16
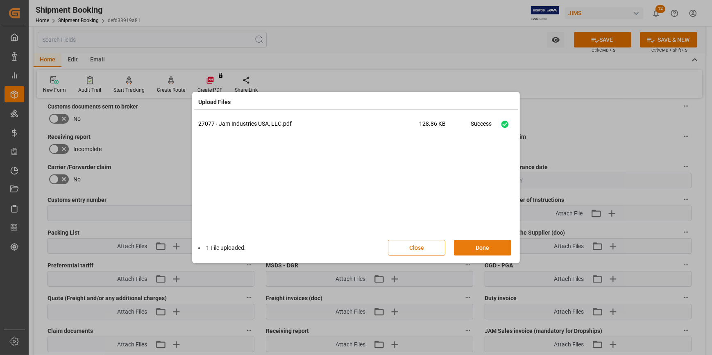
click at [482, 242] on button "Done" at bounding box center [482, 248] width 57 height 16
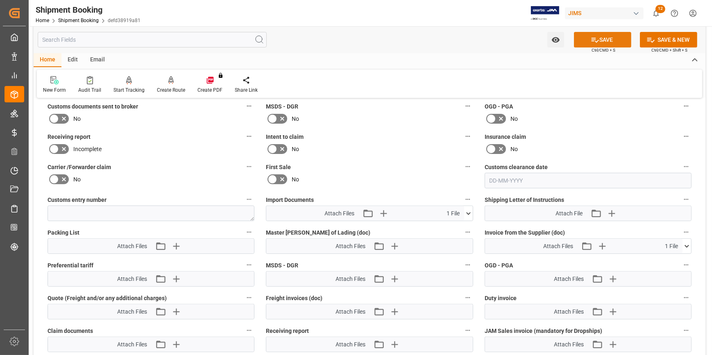
click at [604, 43] on button "SAVE" at bounding box center [602, 40] width 57 height 16
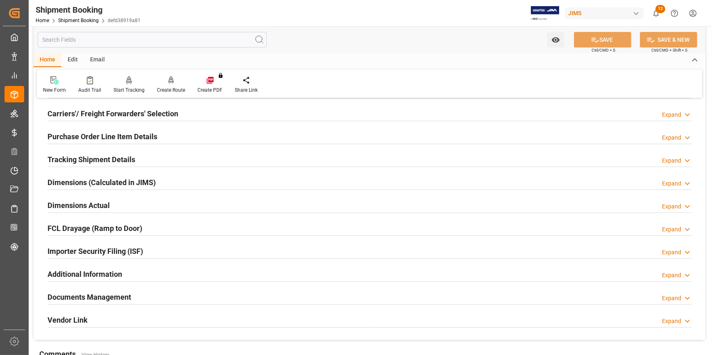
scroll to position [111, 0]
click at [160, 160] on div "Tracking Shipment Details Expand" at bounding box center [370, 158] width 644 height 16
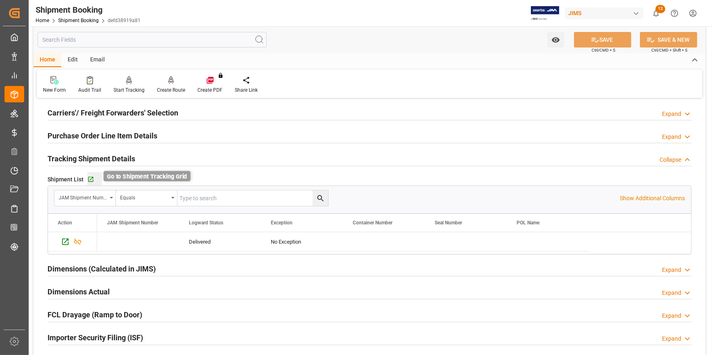
click at [90, 177] on icon "button" at bounding box center [90, 179] width 7 height 7
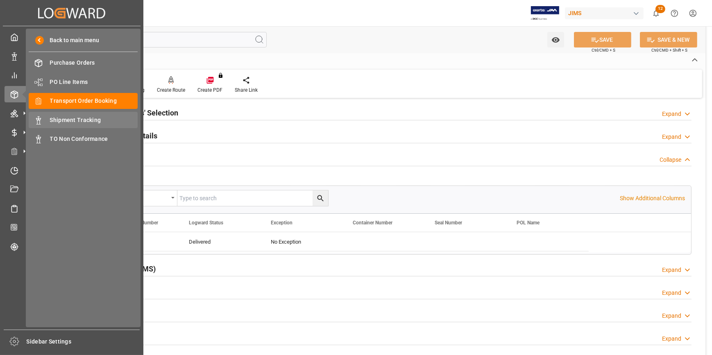
click at [64, 120] on span "Shipment Tracking" at bounding box center [94, 120] width 88 height 9
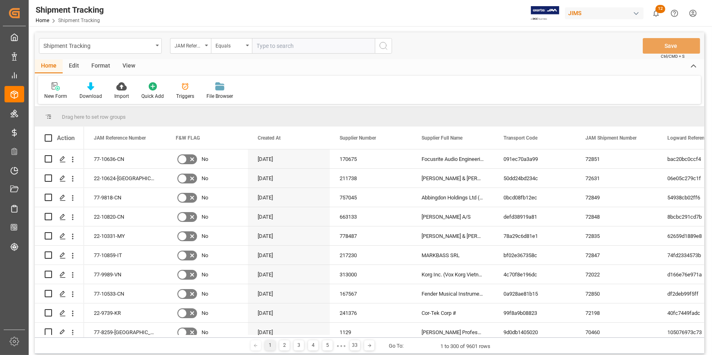
click at [272, 50] on input "text" at bounding box center [313, 46] width 123 height 16
type input "22-10156-CN"
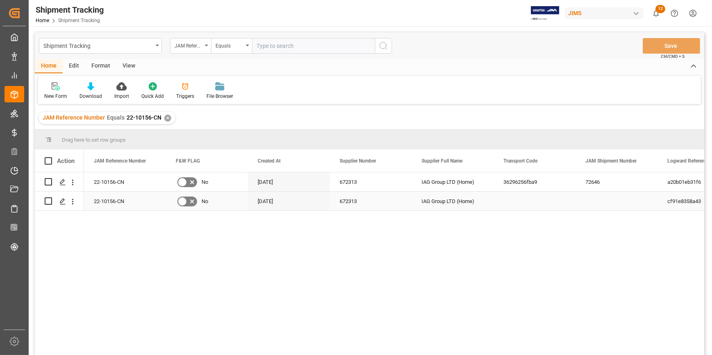
click at [446, 207] on div "IAG Group LTD (Home)" at bounding box center [453, 201] width 82 height 19
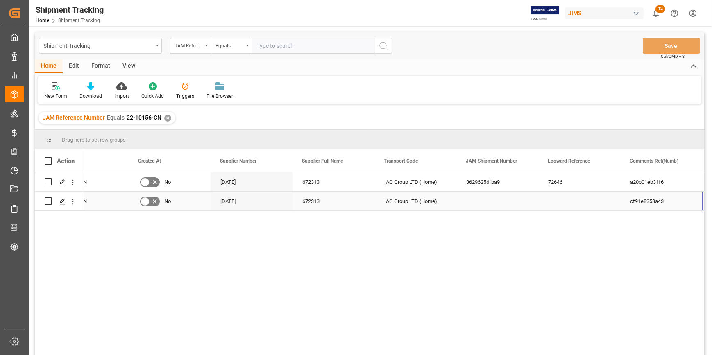
scroll to position [0, 119]
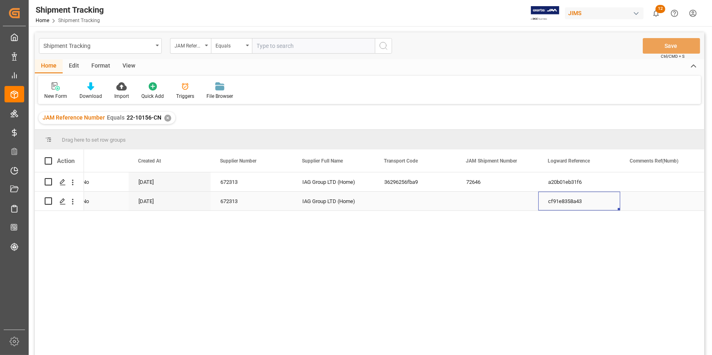
click at [538, 202] on div "cf91e8358a43" at bounding box center [579, 201] width 82 height 19
click at [550, 201] on div "cf91e8358a43" at bounding box center [579, 201] width 82 height 19
click at [546, 201] on div "cf91e8358a43" at bounding box center [579, 201] width 82 height 19
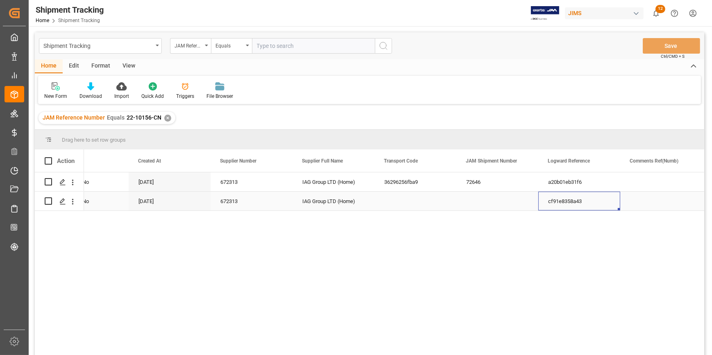
click at [546, 201] on div "cf91e8358a43" at bounding box center [579, 201] width 82 height 19
click at [589, 202] on div "cf91e8358a43" at bounding box center [579, 201] width 82 height 19
click at [585, 204] on div "cf91e8358a43" at bounding box center [579, 201] width 82 height 19
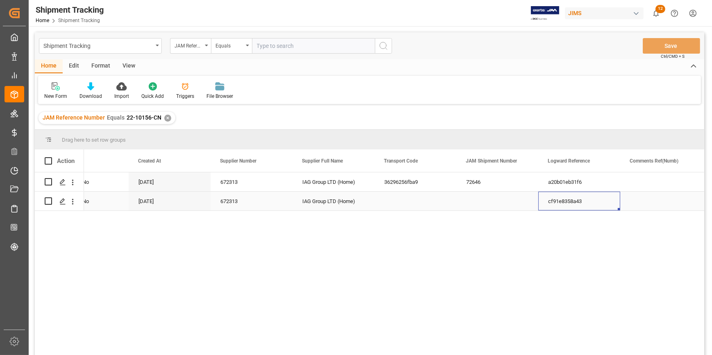
click at [580, 202] on div "cf91e8358a43" at bounding box center [579, 201] width 82 height 19
click at [566, 204] on div "cf91e8358a43" at bounding box center [579, 201] width 82 height 19
click at [66, 201] on icon "Press SPACE to select this row." at bounding box center [62, 201] width 7 height 7
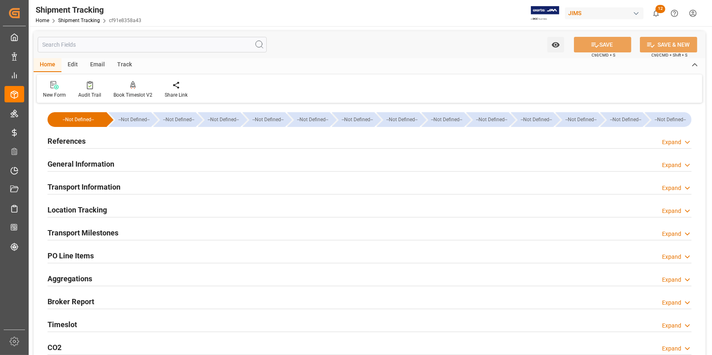
click at [125, 21] on span "cf91e8358a43" at bounding box center [125, 21] width 32 height 6
click at [122, 20] on span "cf91e8358a43" at bounding box center [125, 21] width 32 height 6
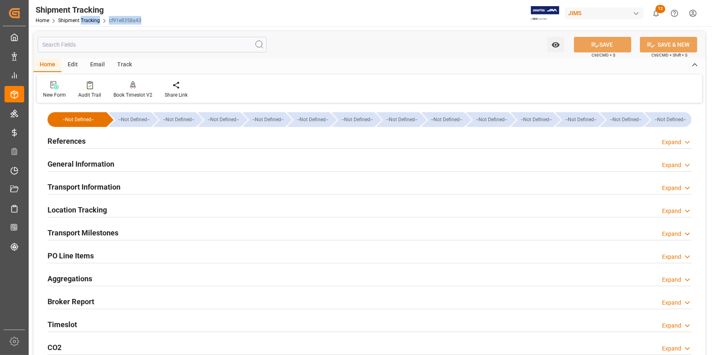
click at [122, 20] on span "cf91e8358a43" at bounding box center [125, 21] width 32 height 6
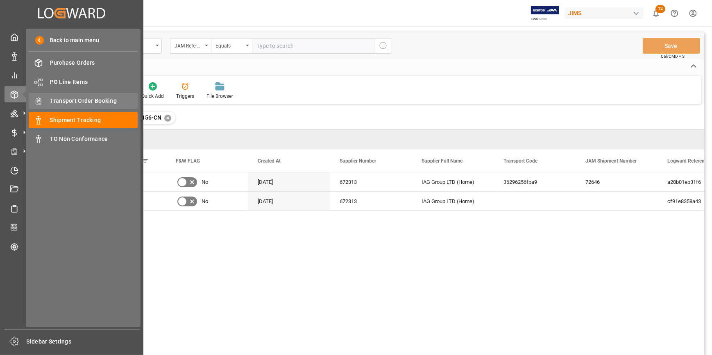
click at [82, 103] on span "Transport Order Booking" at bounding box center [94, 101] width 88 height 9
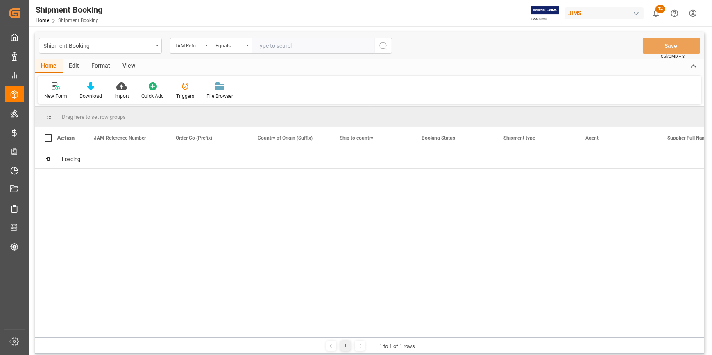
click at [269, 50] on input "text" at bounding box center [313, 46] width 123 height 16
paste input "22-10621-JP,"
type input "22-10621-JP,"
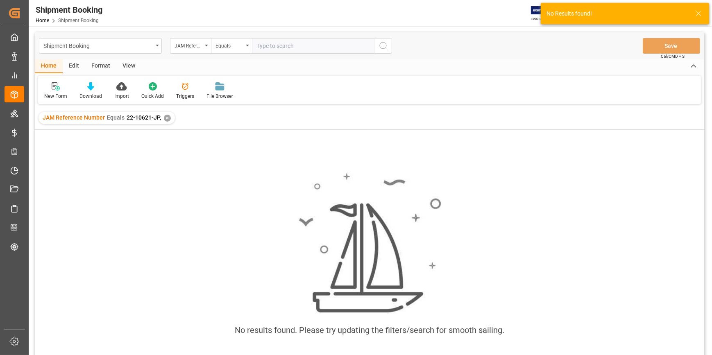
click at [165, 121] on div "✕" at bounding box center [167, 118] width 7 height 7
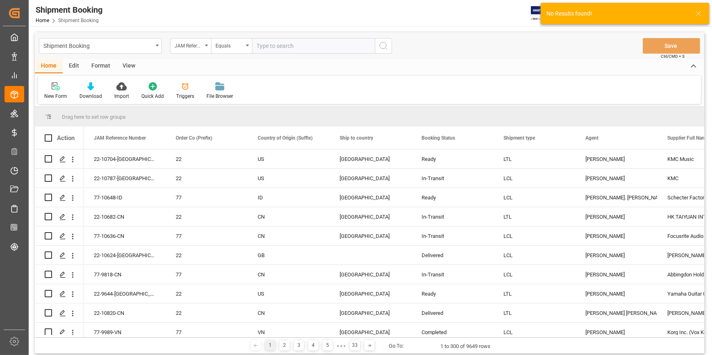
click at [267, 45] on input "text" at bounding box center [313, 46] width 123 height 16
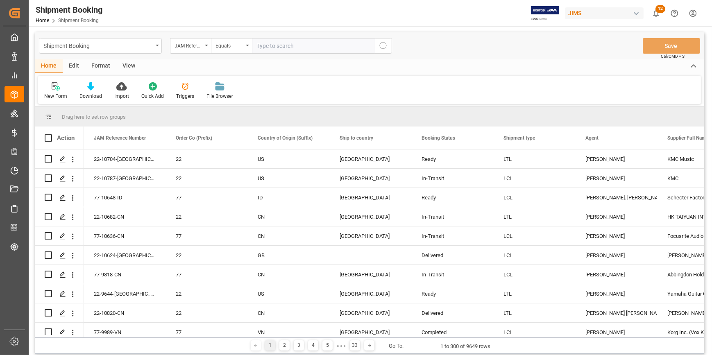
paste input "22-10621-JP,"
type input "22-10621-JP"
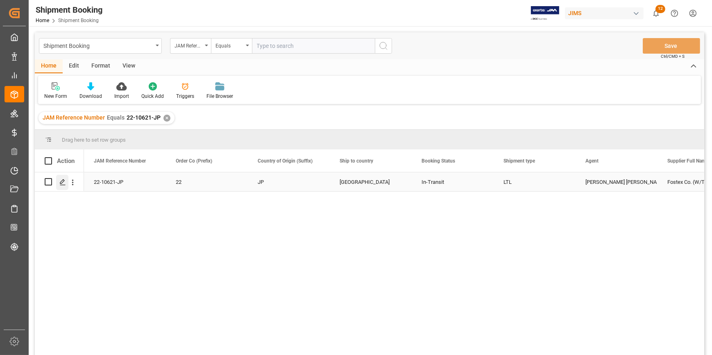
click at [63, 181] on icon "Press SPACE to select this row." at bounding box center [62, 182] width 7 height 7
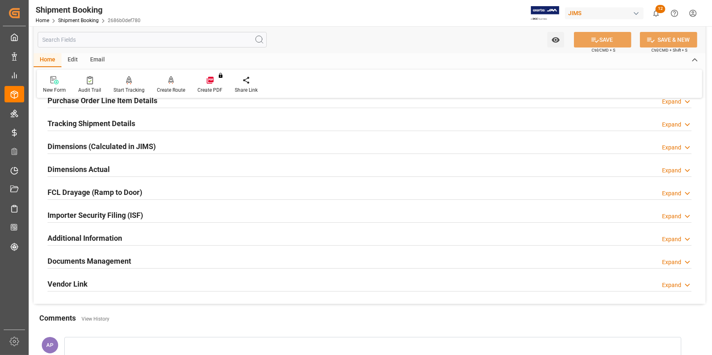
scroll to position [149, 0]
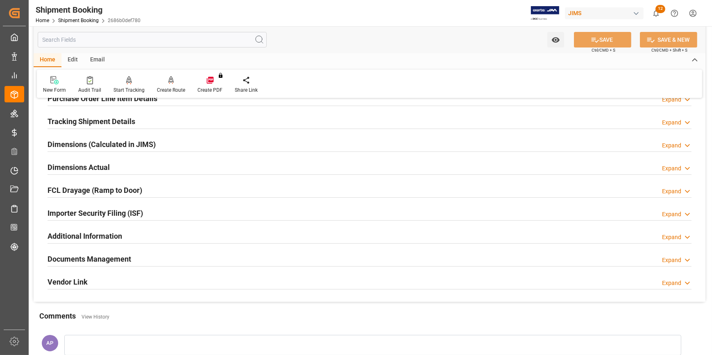
drag, startPoint x: 169, startPoint y: 258, endPoint x: 176, endPoint y: 259, distance: 7.1
click at [168, 258] on div "Documents Management Expand" at bounding box center [370, 259] width 644 height 16
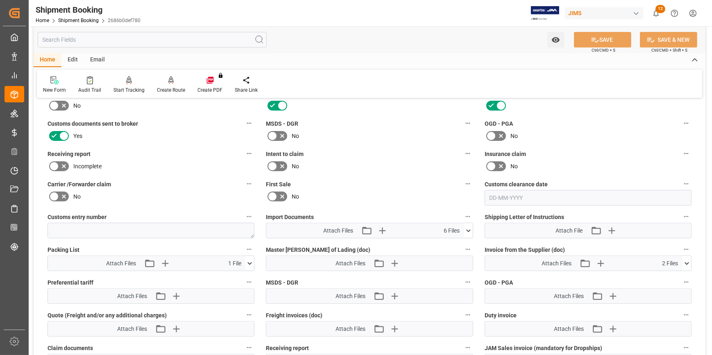
scroll to position [335, 0]
click at [467, 229] on icon at bounding box center [468, 230] width 5 height 2
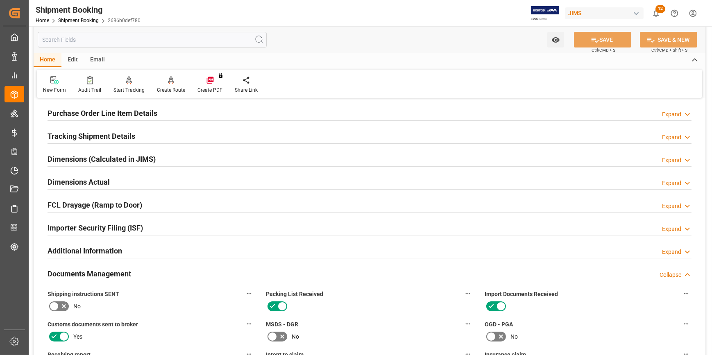
scroll to position [111, 0]
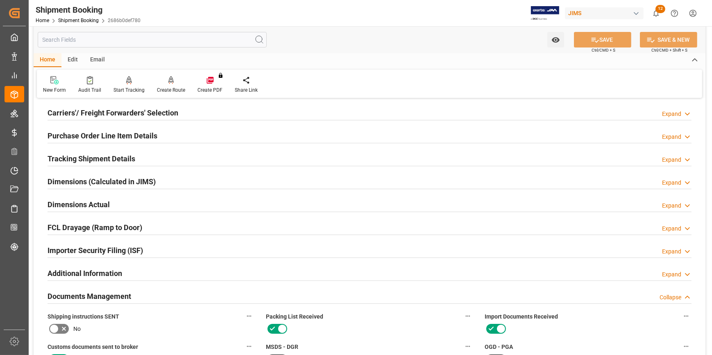
click at [161, 156] on div "Tracking Shipment Details Expand" at bounding box center [370, 158] width 644 height 16
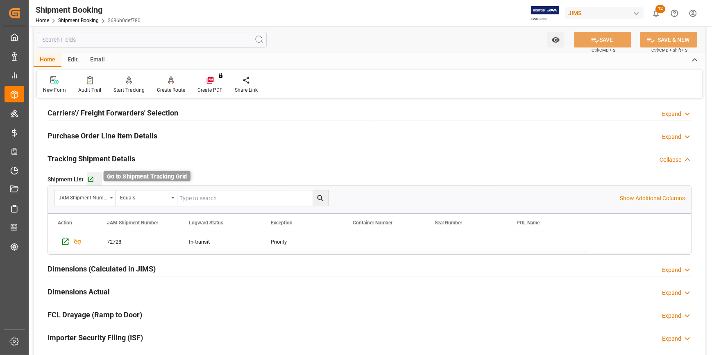
click at [91, 178] on icon "button" at bounding box center [90, 179] width 7 height 7
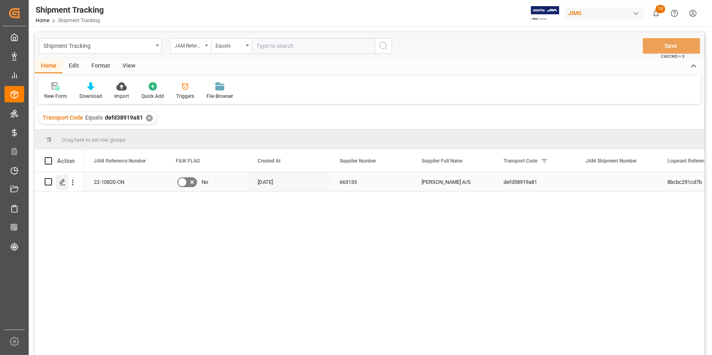
click at [62, 181] on icon "Press SPACE to select this row." at bounding box center [62, 182] width 7 height 7
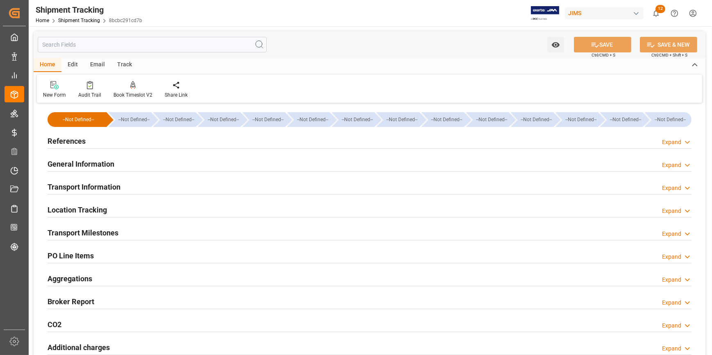
type input "[DATE]"
type input "[DATE] 00:00"
type input "[DATE]"
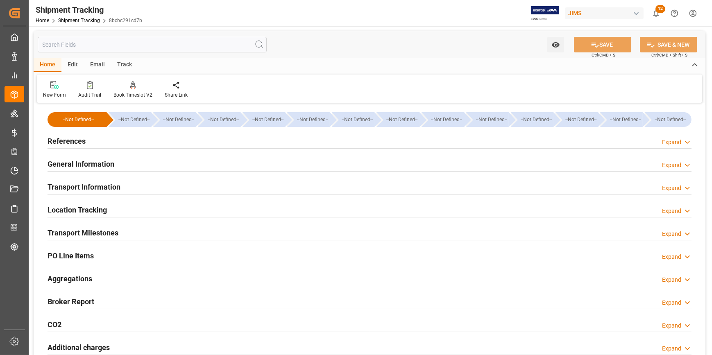
click at [139, 143] on div "References Expand" at bounding box center [370, 141] width 644 height 16
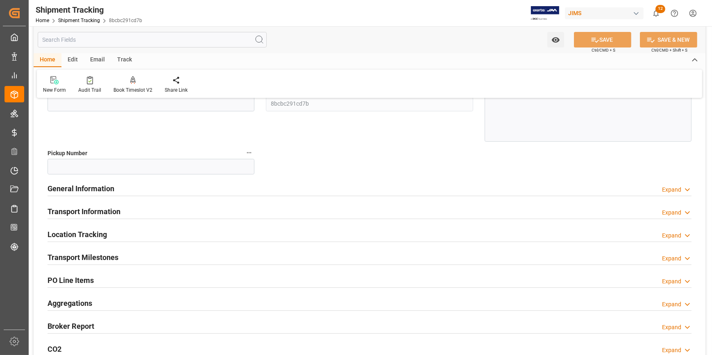
scroll to position [186, 0]
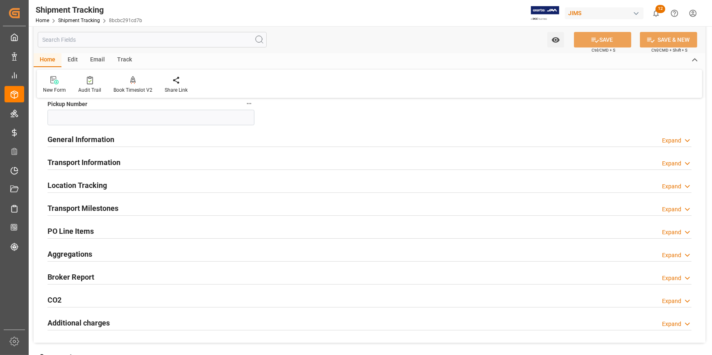
click at [168, 205] on div "Transport Milestones Expand" at bounding box center [370, 208] width 644 height 16
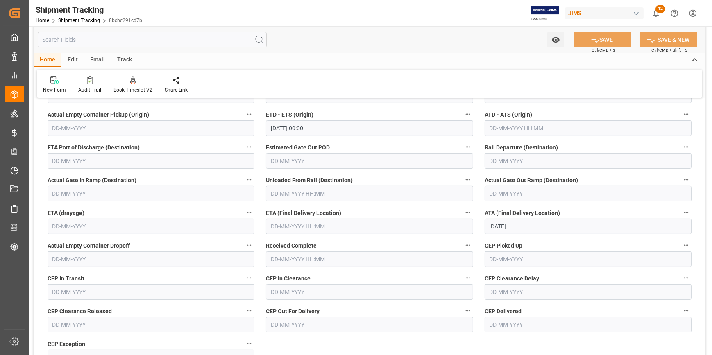
scroll to position [335, 0]
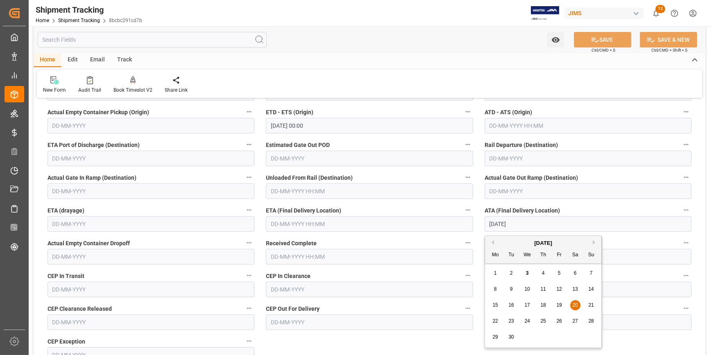
click at [521, 224] on input "[DATE]" at bounding box center [588, 224] width 207 height 16
drag, startPoint x: 500, startPoint y: 222, endPoint x: 467, endPoint y: 225, distance: 33.3
click at [467, 225] on div "--Not Defined-- --Not Defined-- --Not Defined-- --Not Defined-- --Not Defined--…" at bounding box center [370, 129] width 672 height 718
click at [297, 228] on input "text" at bounding box center [369, 224] width 207 height 16
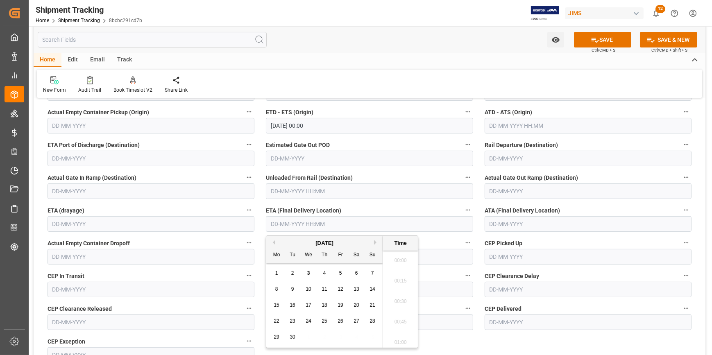
scroll to position [1088, 0]
click at [353, 304] on div "20" at bounding box center [356, 306] width 10 height 10
type input "[DATE] 00:00"
click at [606, 43] on button "SAVE" at bounding box center [602, 40] width 57 height 16
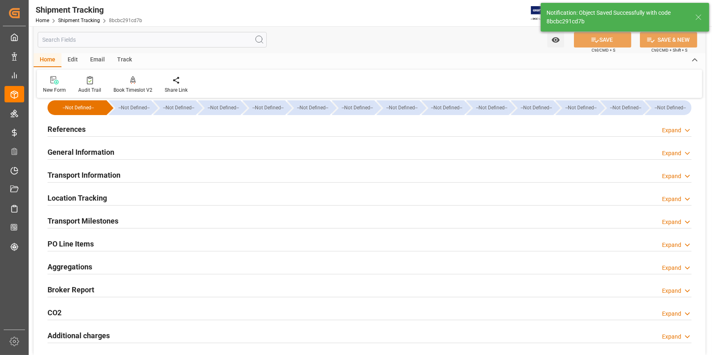
scroll to position [0, 0]
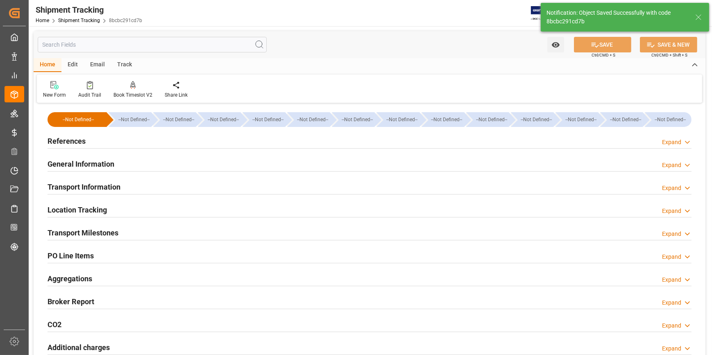
click at [121, 145] on div "References Expand" at bounding box center [370, 141] width 644 height 16
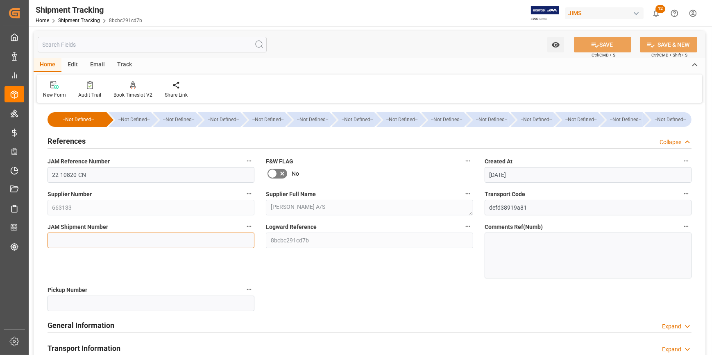
click at [86, 237] on input at bounding box center [151, 241] width 207 height 16
paste input "72848"
type input "72848"
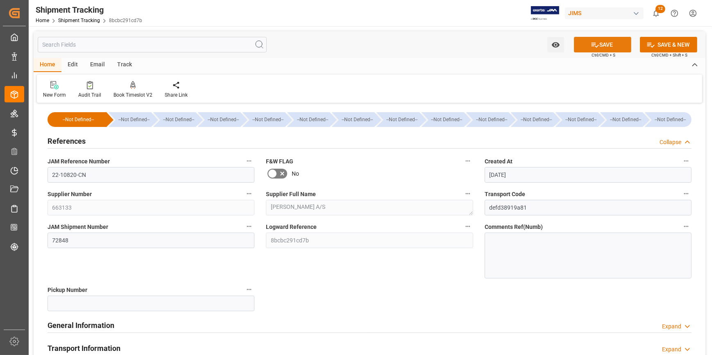
click at [600, 45] on button "SAVE" at bounding box center [602, 45] width 57 height 16
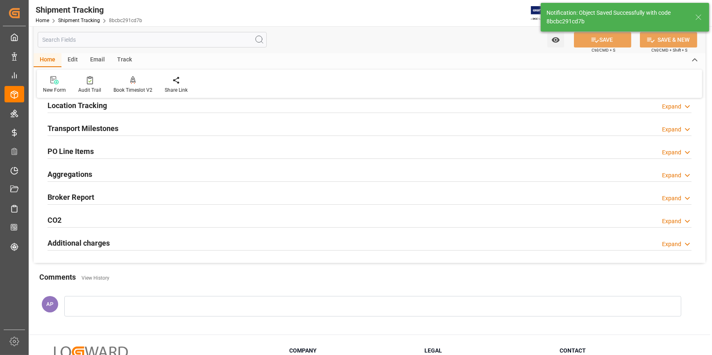
scroll to position [102, 0]
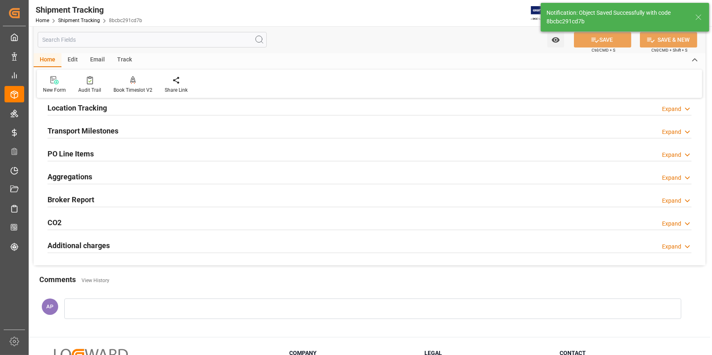
click at [162, 127] on div "Transport Milestones Expand" at bounding box center [370, 130] width 644 height 16
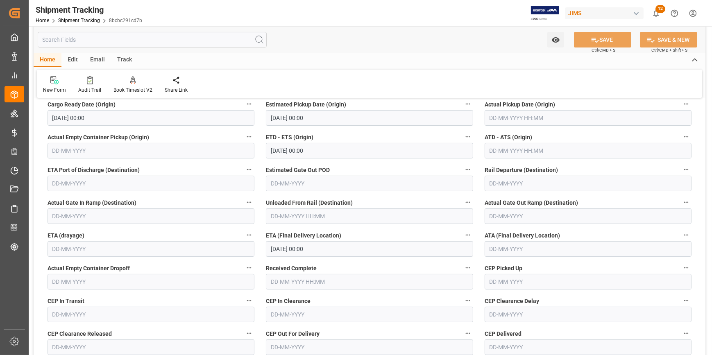
scroll to position [261, 0]
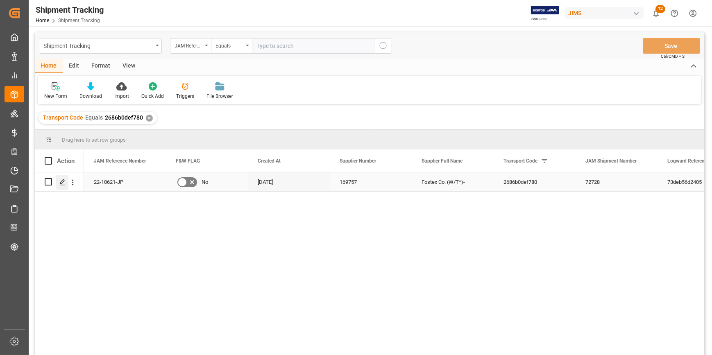
click at [63, 184] on icon "Press SPACE to select this row." at bounding box center [62, 182] width 7 height 7
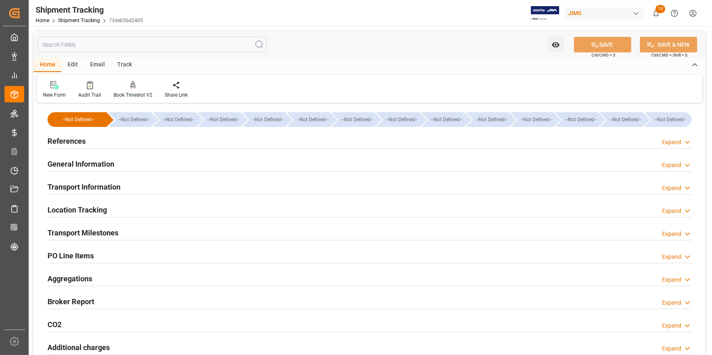
type input "[DATE]"
click at [150, 144] on div "References Expand" at bounding box center [370, 141] width 644 height 16
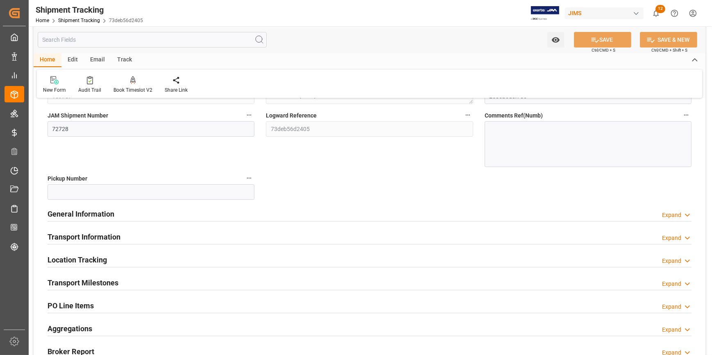
click at [191, 213] on div "General Information Expand" at bounding box center [370, 214] width 644 height 16
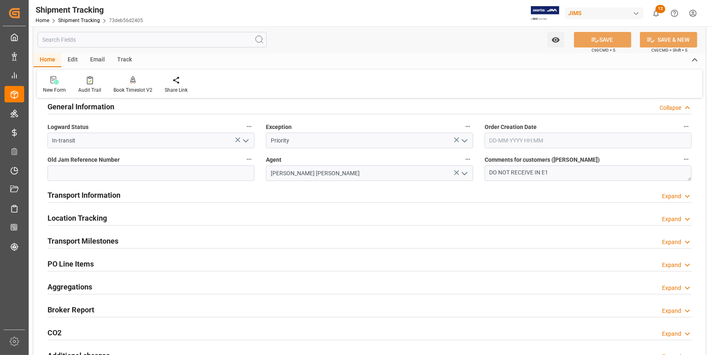
scroll to position [223, 0]
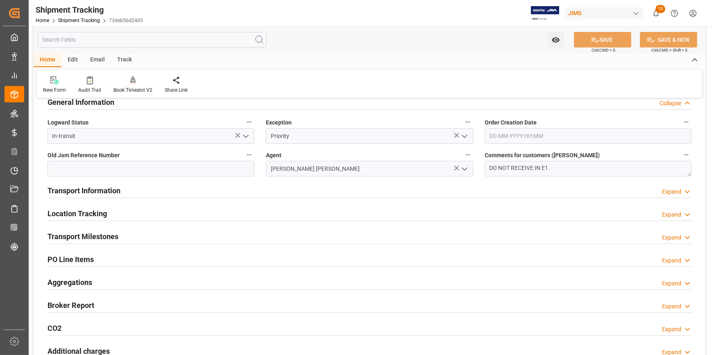
click at [184, 194] on div "Transport Information Expand" at bounding box center [370, 190] width 644 height 16
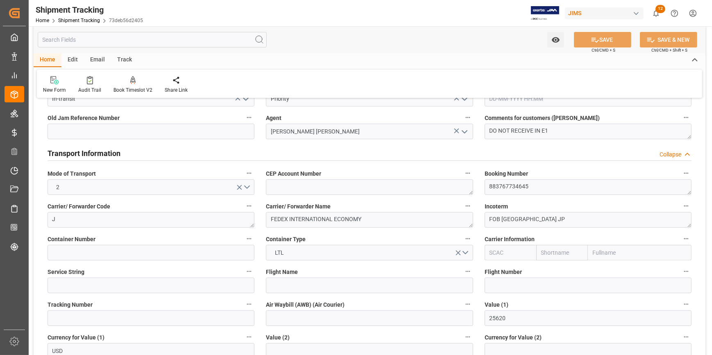
scroll to position [186, 0]
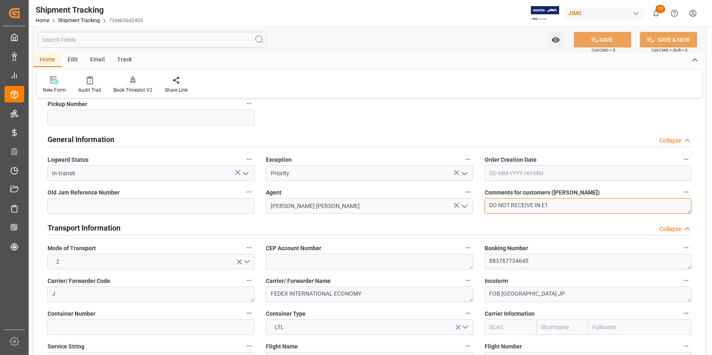
drag, startPoint x: 508, startPoint y: 204, endPoint x: 479, endPoint y: 204, distance: 29.1
click at [479, 204] on div "Comments for customers (SAL) DO NOT RECEIVE IN E1" at bounding box center [588, 200] width 218 height 33
type textarea "OK TO RECEIVE IN E1"
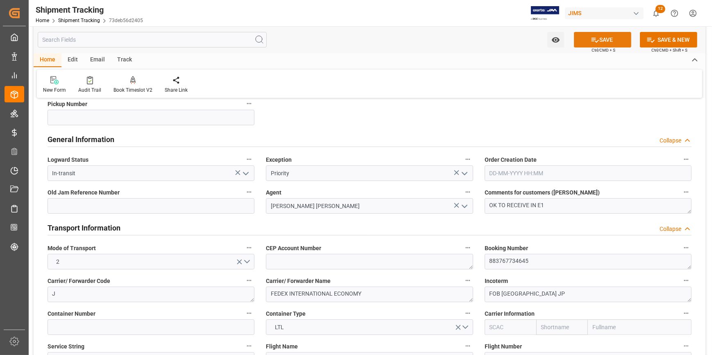
click at [601, 37] on button "SAVE" at bounding box center [602, 40] width 57 height 16
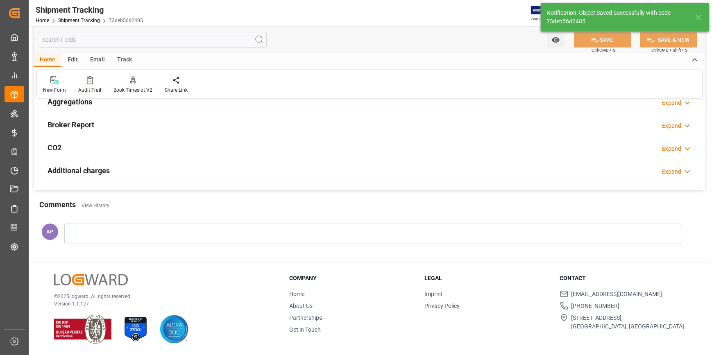
scroll to position [25, 0]
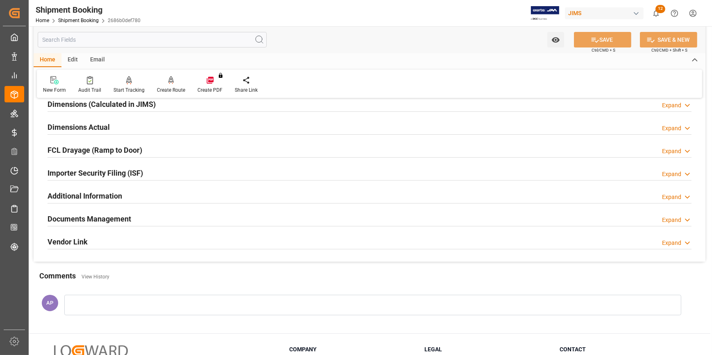
scroll to position [259, 0]
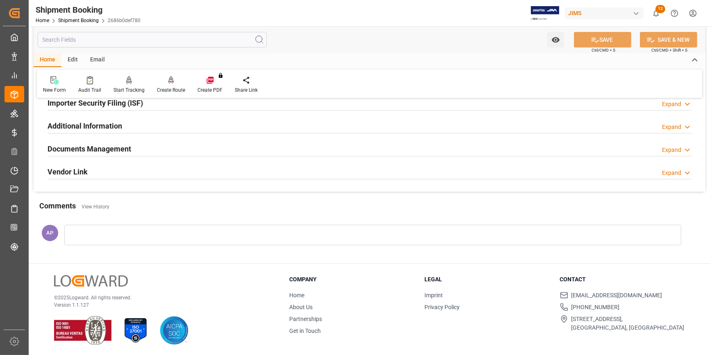
click at [169, 149] on div "Documents Management Expand" at bounding box center [370, 148] width 644 height 16
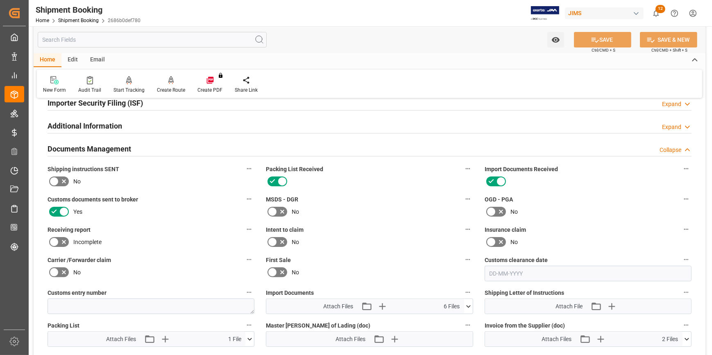
click at [169, 149] on div "Documents Management Collapse" at bounding box center [370, 148] width 644 height 16
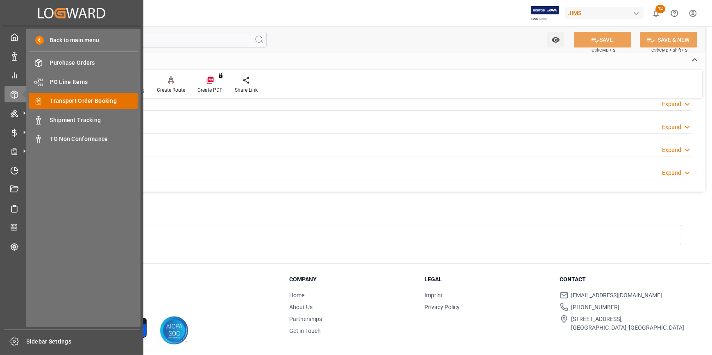
click at [71, 102] on span "Transport Order Booking" at bounding box center [94, 101] width 88 height 9
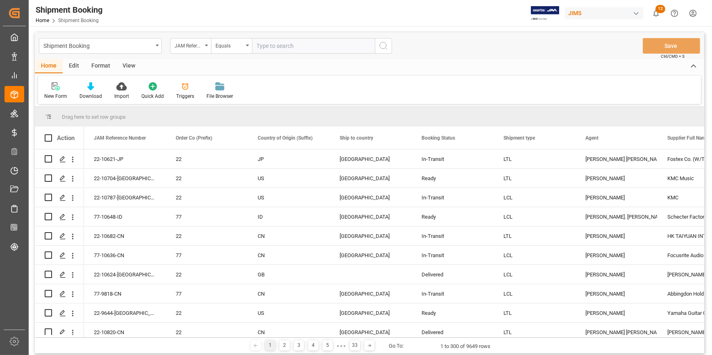
click at [270, 44] on input "text" at bounding box center [313, 46] width 123 height 16
type input "22-10790-CN"
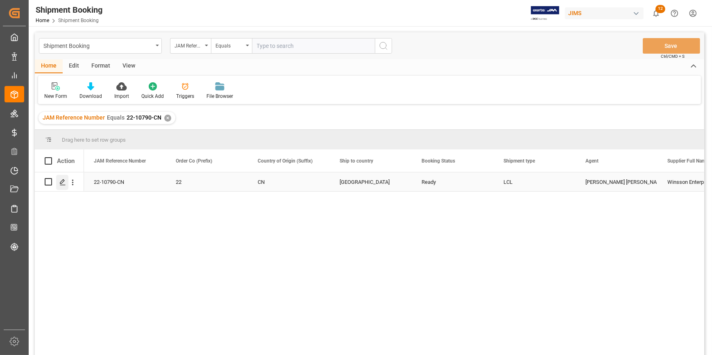
click at [61, 179] on icon "Press SPACE to select this row." at bounding box center [62, 182] width 7 height 7
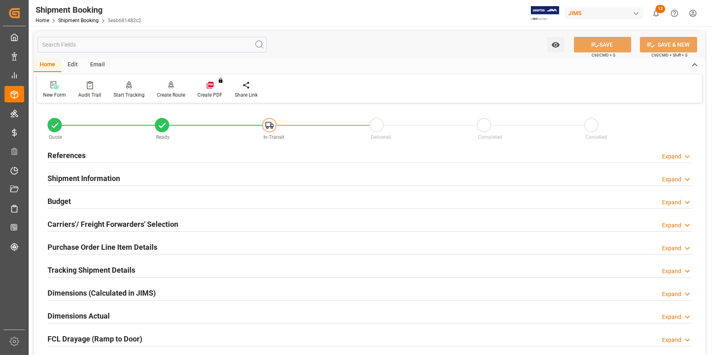
click at [153, 156] on div "References Expand" at bounding box center [370, 155] width 644 height 16
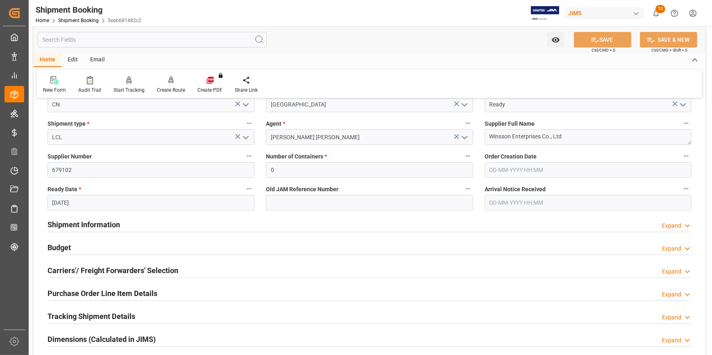
scroll to position [149, 0]
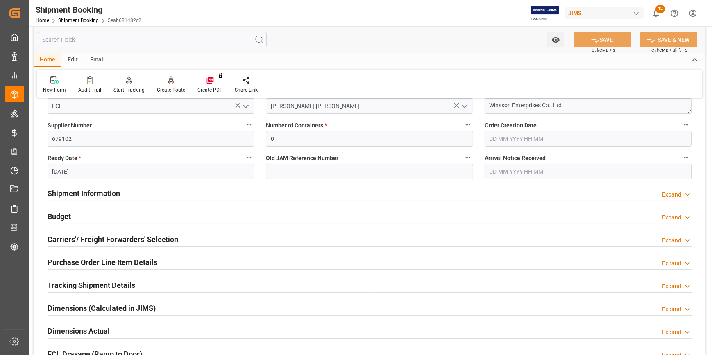
click at [125, 190] on div "Shipment Information Expand" at bounding box center [370, 193] width 644 height 16
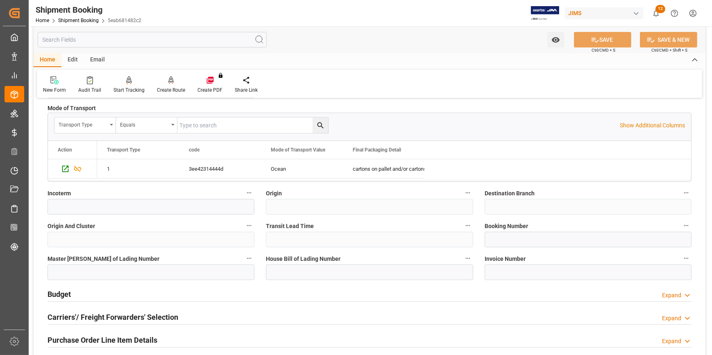
scroll to position [446, 0]
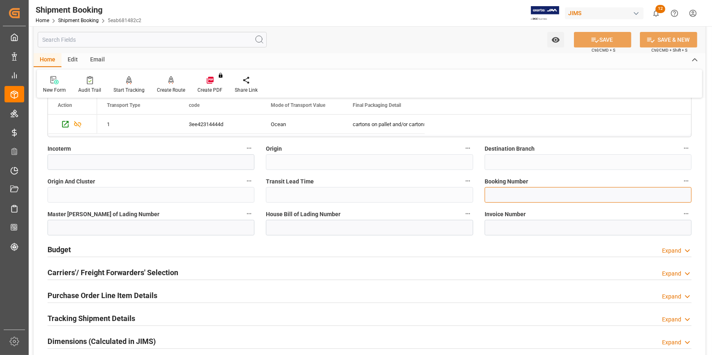
click at [494, 195] on input at bounding box center [588, 195] width 207 height 16
paste input "13636481"
type input "13636481"
click at [598, 44] on button "SAVE" at bounding box center [602, 40] width 57 height 16
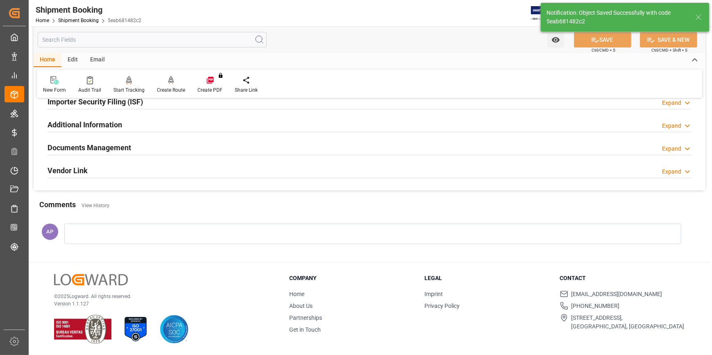
scroll to position [0, 0]
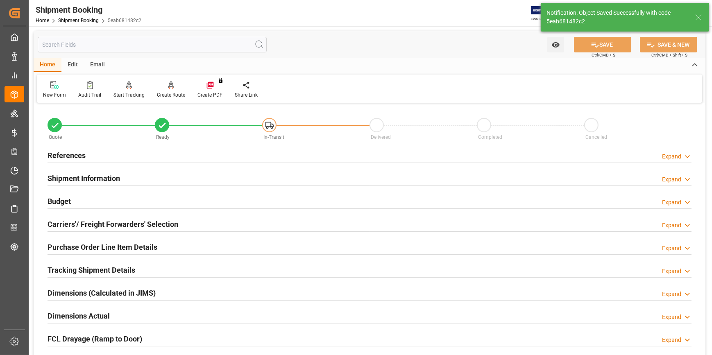
click at [150, 202] on div "Budget Expand" at bounding box center [370, 201] width 644 height 16
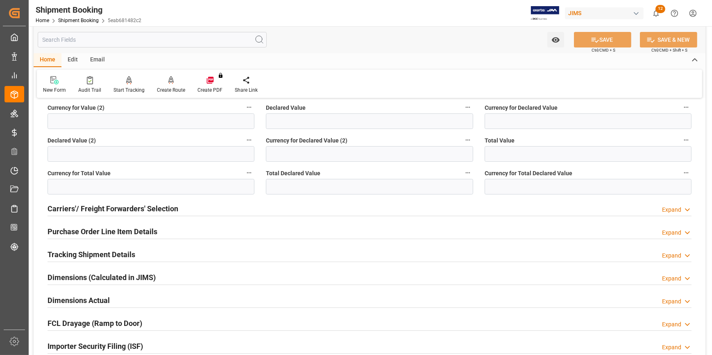
scroll to position [223, 0]
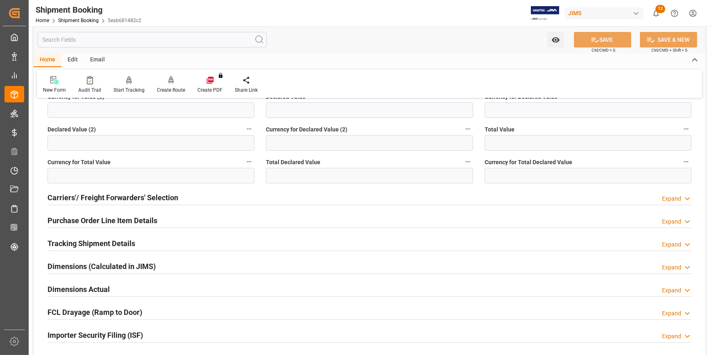
click at [151, 242] on div "Tracking Shipment Details Expand" at bounding box center [370, 243] width 644 height 16
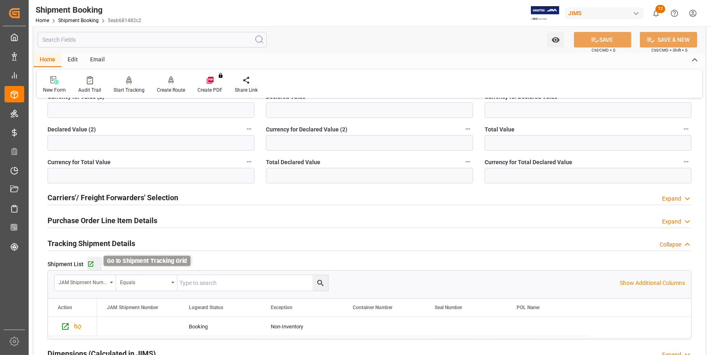
click at [90, 262] on icon "button" at bounding box center [90, 264] width 7 height 7
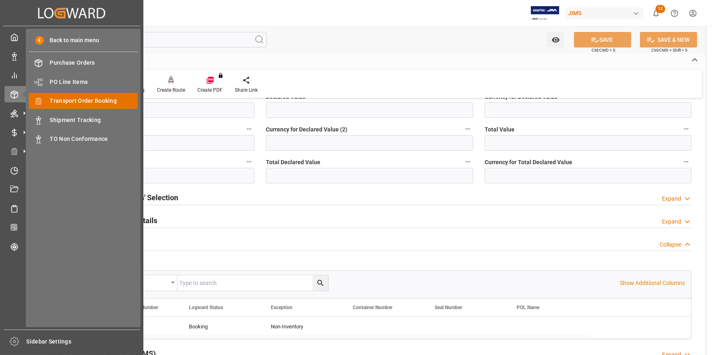
click at [71, 102] on span "Transport Order Booking" at bounding box center [94, 101] width 88 height 9
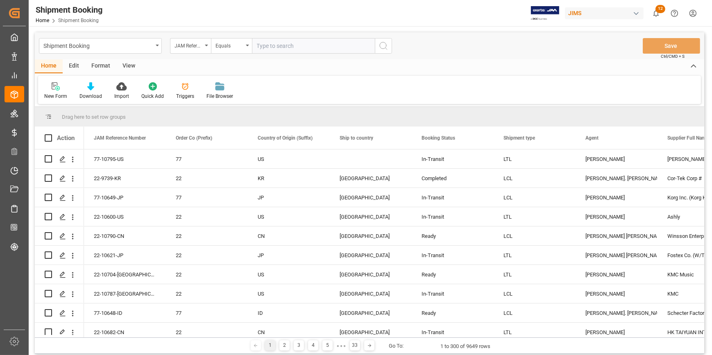
click at [279, 44] on input "text" at bounding box center [313, 46] width 123 height 16
paste input "22-10404-CN"
type input "22-10404-CN"
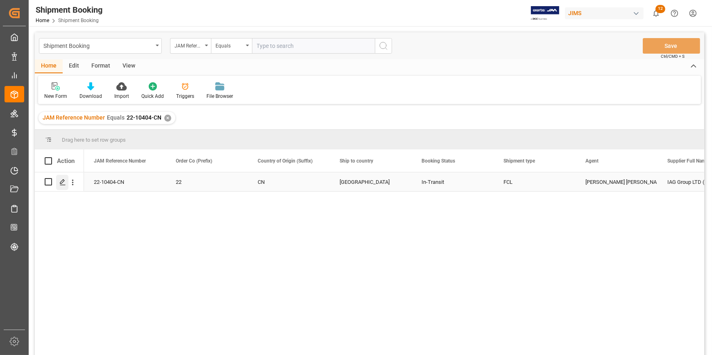
click at [62, 183] on polygon "Press SPACE to select this row." at bounding box center [62, 181] width 4 height 4
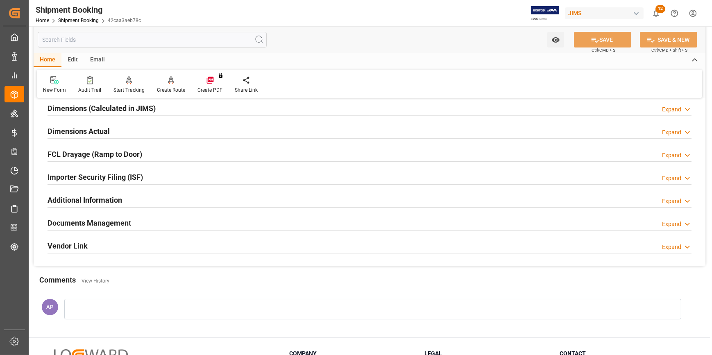
scroll to position [223, 0]
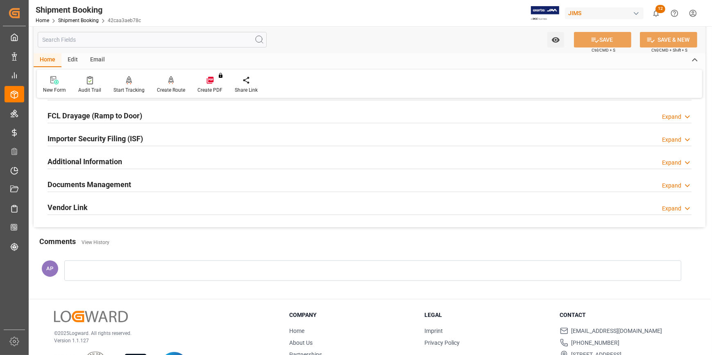
click at [179, 184] on div "Documents Management Expand" at bounding box center [370, 184] width 644 height 16
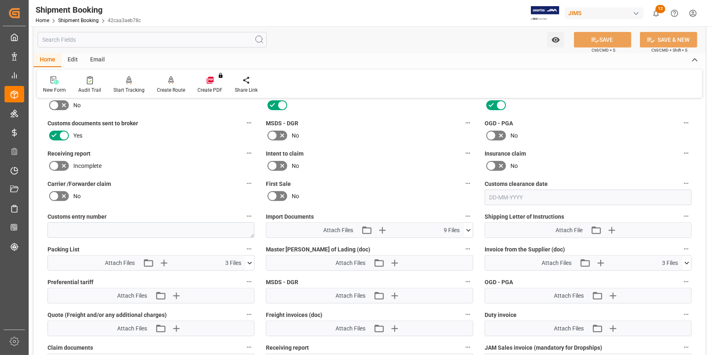
scroll to position [410, 0]
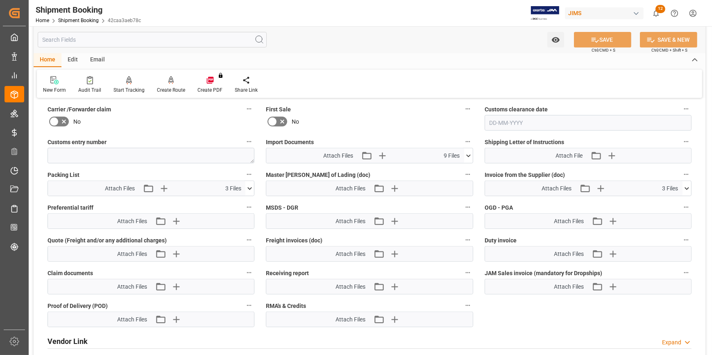
click at [468, 156] on icon at bounding box center [468, 156] width 9 height 9
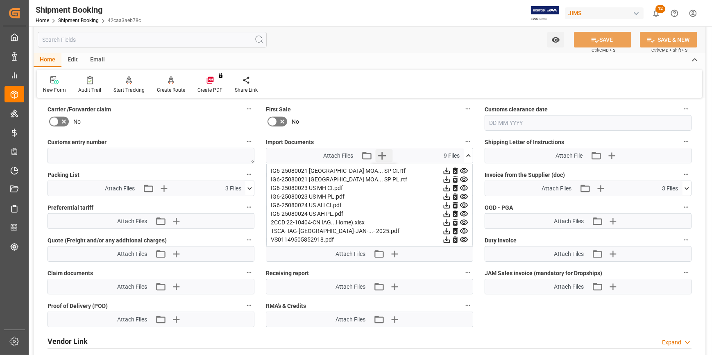
click at [381, 151] on icon "button" at bounding box center [381, 155] width 13 height 13
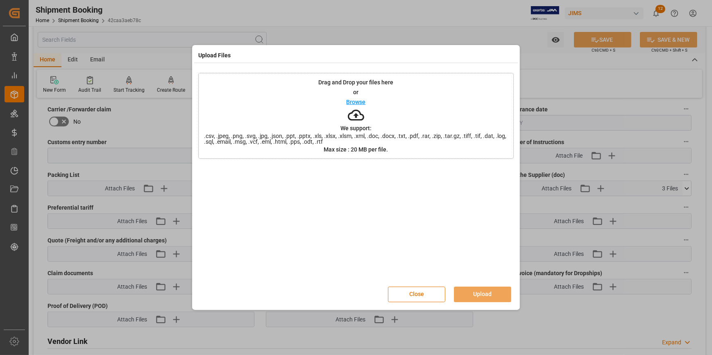
click at [363, 101] on p "Browse" at bounding box center [356, 102] width 19 height 6
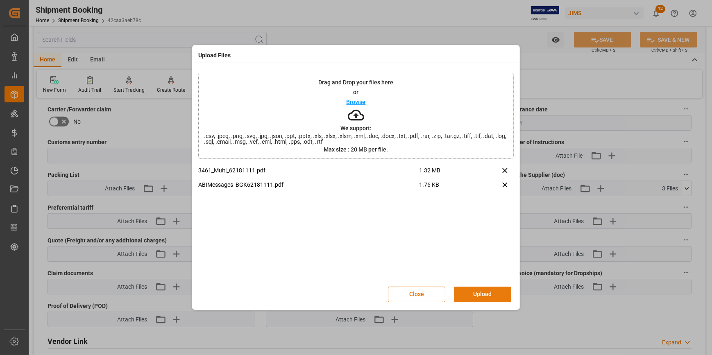
click at [496, 291] on button "Upload" at bounding box center [482, 295] width 57 height 16
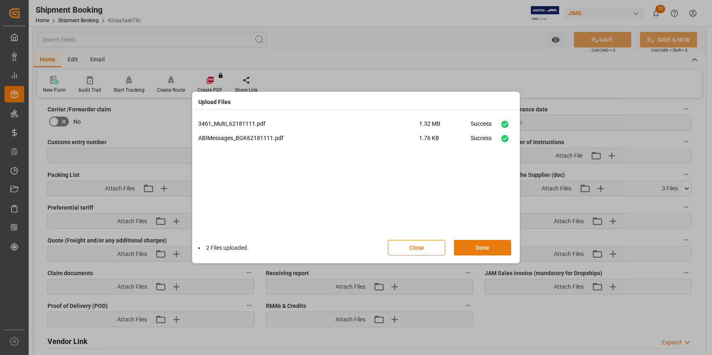
click at [486, 247] on button "Done" at bounding box center [482, 248] width 57 height 16
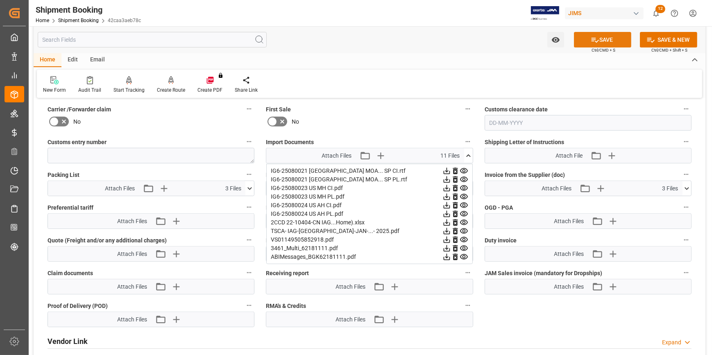
click at [599, 40] on button "SAVE" at bounding box center [602, 40] width 57 height 16
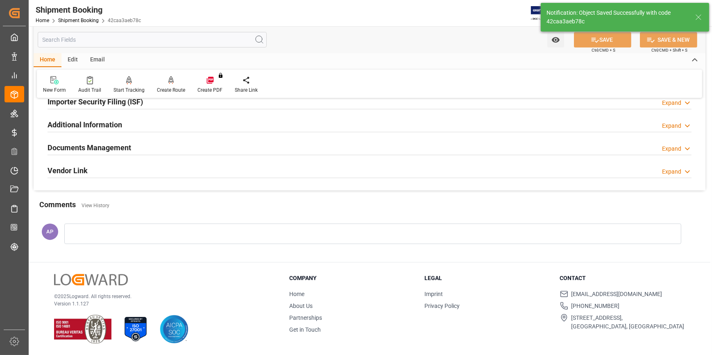
scroll to position [90, 0]
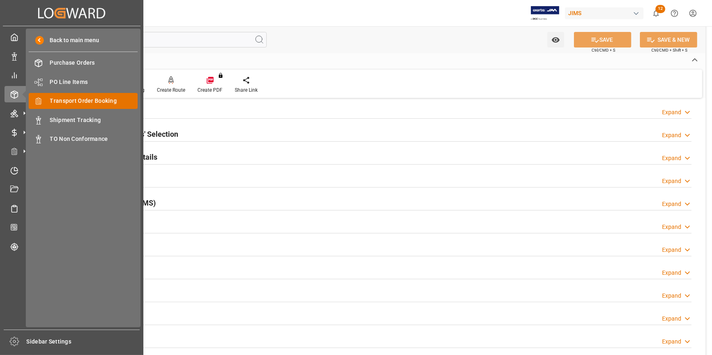
click at [61, 103] on span "Transport Order Booking" at bounding box center [94, 101] width 88 height 9
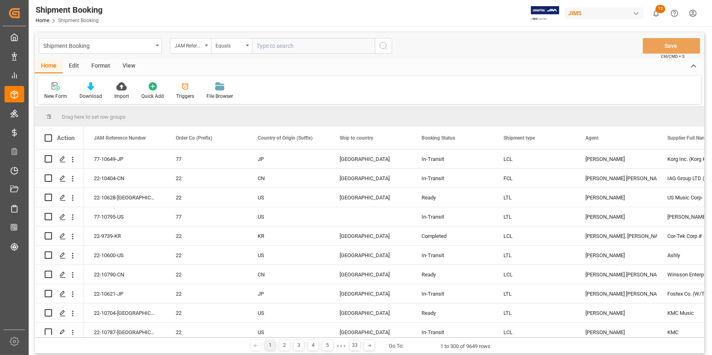
click at [271, 48] on input "text" at bounding box center [313, 46] width 123 height 16
type input "22-10156-CN"
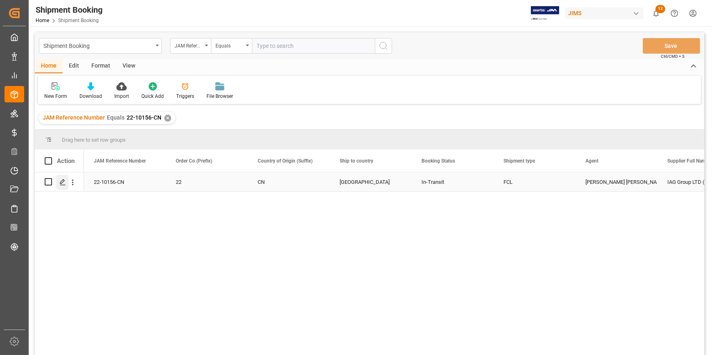
click at [62, 181] on icon "Press SPACE to select this row." at bounding box center [62, 182] width 7 height 7
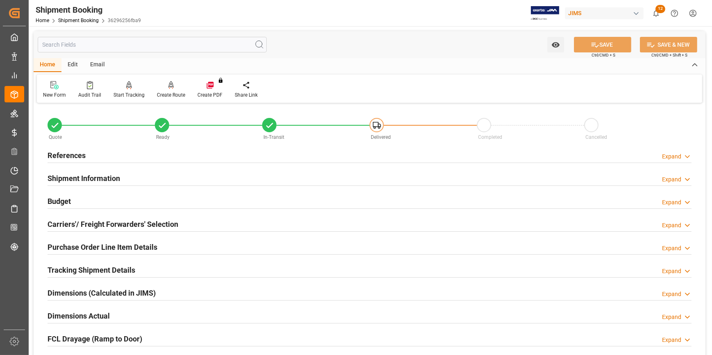
click at [174, 157] on div "References Expand" at bounding box center [370, 155] width 644 height 16
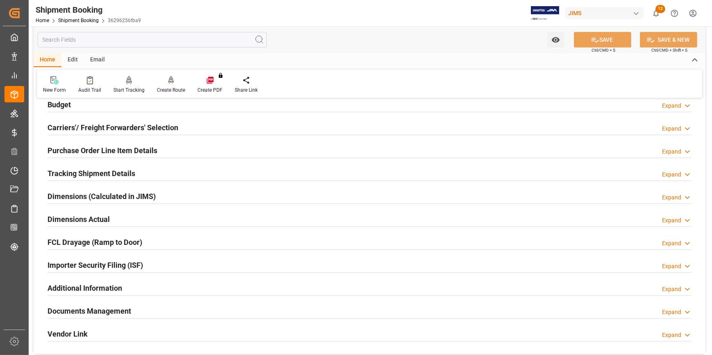
scroll to position [298, 0]
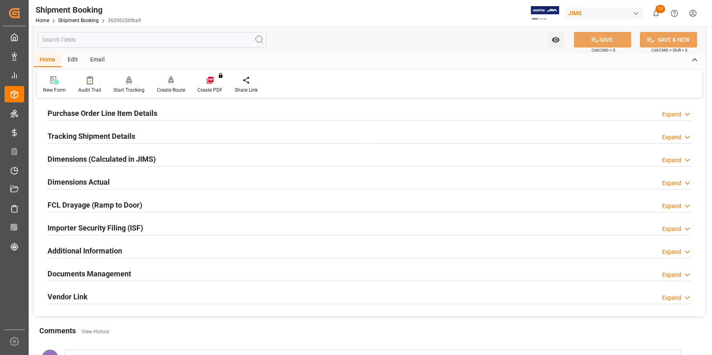
click at [220, 270] on div "Documents Management Expand" at bounding box center [370, 273] width 644 height 16
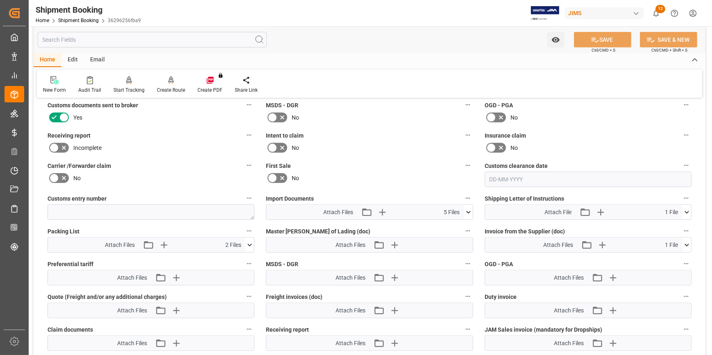
scroll to position [521, 0]
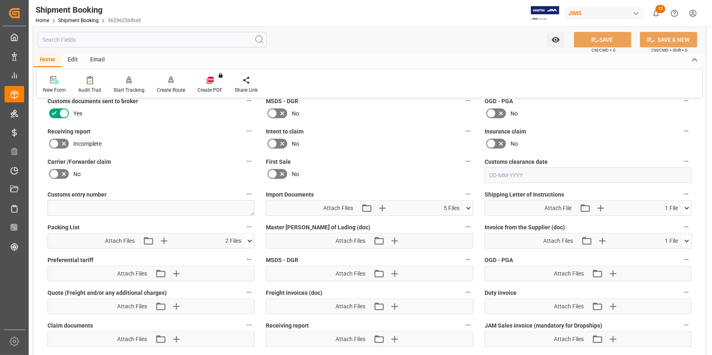
click at [469, 210] on icon at bounding box center [468, 208] width 9 height 9
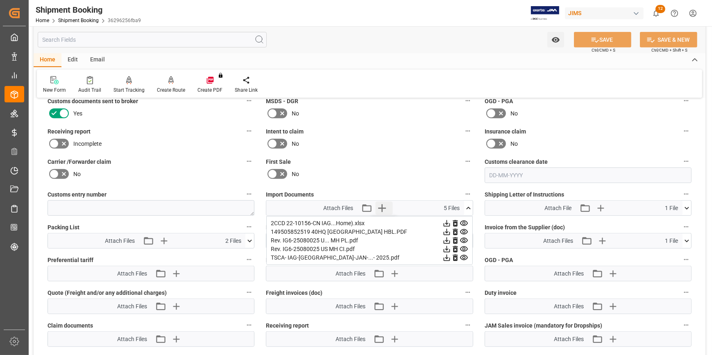
click at [380, 205] on icon "button" at bounding box center [381, 208] width 13 height 13
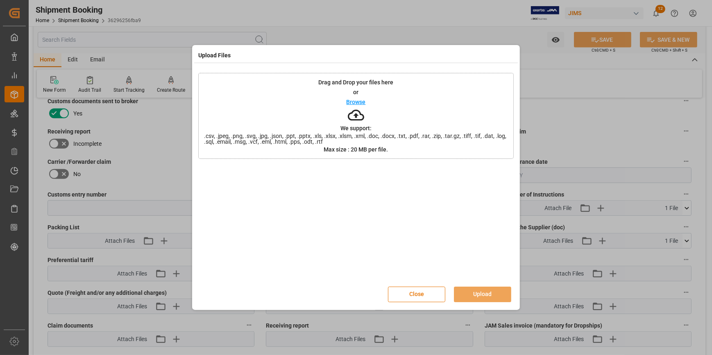
click at [360, 101] on p "Browse" at bounding box center [356, 102] width 19 height 6
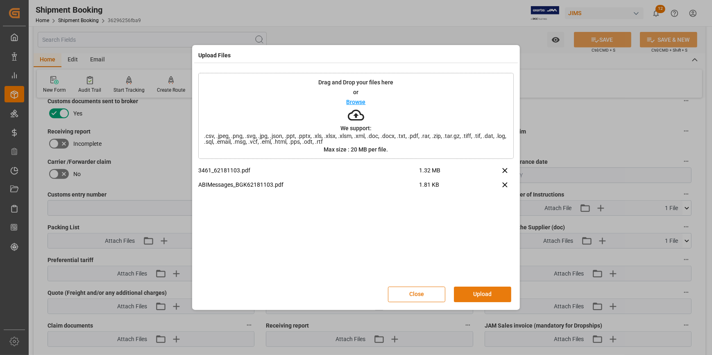
click at [487, 297] on button "Upload" at bounding box center [482, 295] width 57 height 16
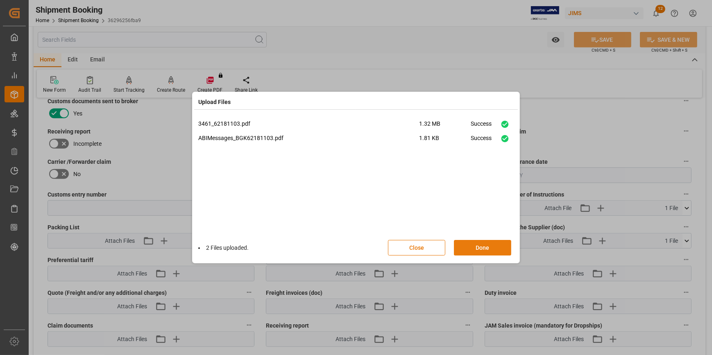
click at [492, 245] on button "Done" at bounding box center [482, 248] width 57 height 16
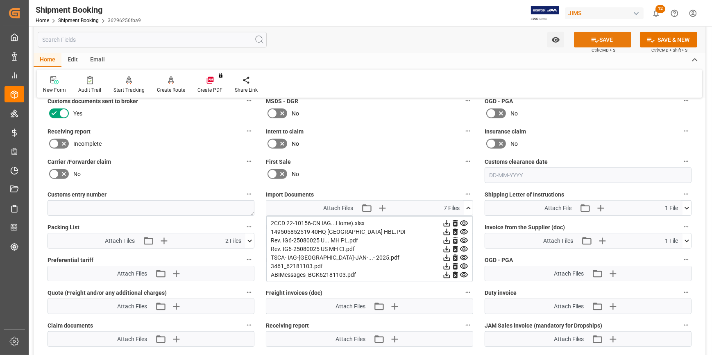
click at [597, 41] on icon at bounding box center [595, 40] width 9 height 9
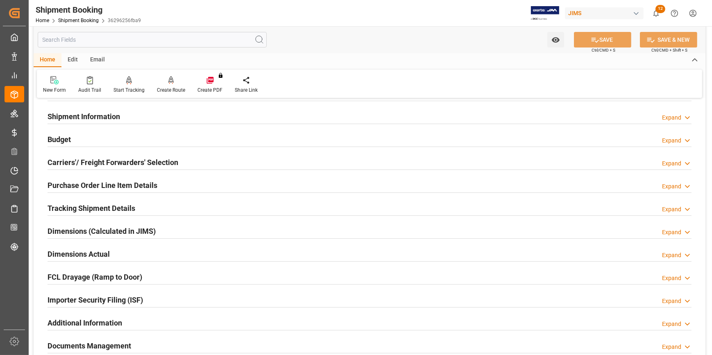
scroll to position [0, 0]
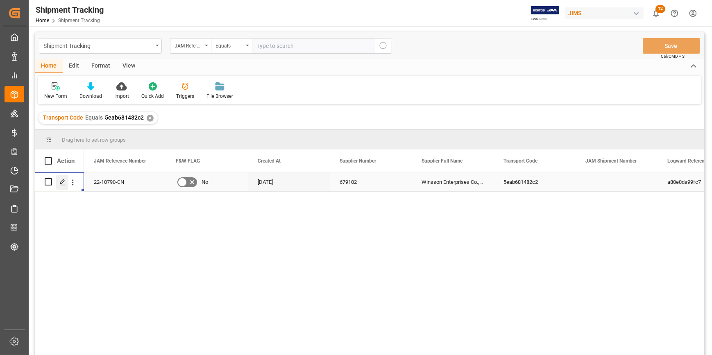
click at [62, 183] on polygon "Press SPACE to select this row." at bounding box center [62, 181] width 4 height 4
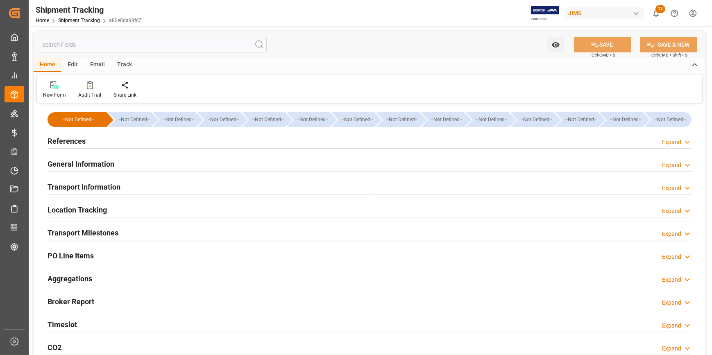
type input "[DATE]"
click at [134, 142] on div "References Expand" at bounding box center [370, 141] width 644 height 16
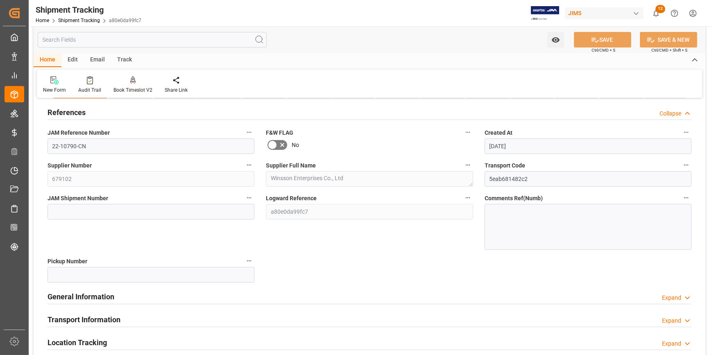
scroll to position [74, 0]
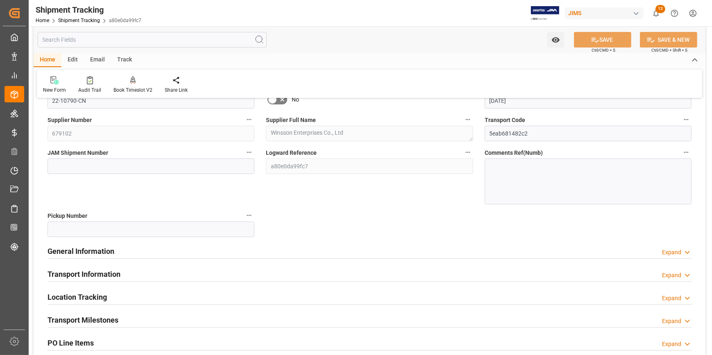
click at [181, 243] on div "General Information Expand" at bounding box center [370, 251] width 644 height 16
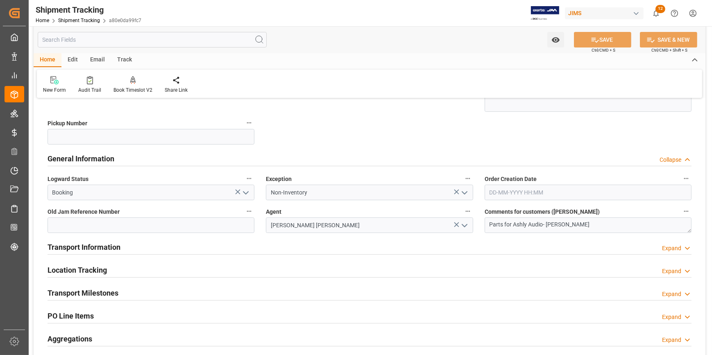
scroll to position [186, 0]
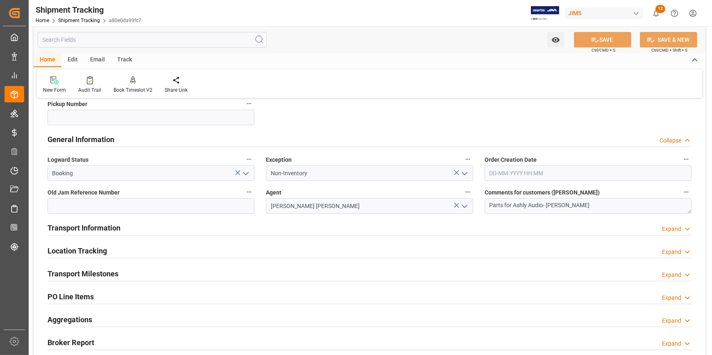
drag, startPoint x: 176, startPoint y: 231, endPoint x: 181, endPoint y: 233, distance: 5.2
click at [176, 231] on div "Transport Information Expand" at bounding box center [370, 228] width 644 height 16
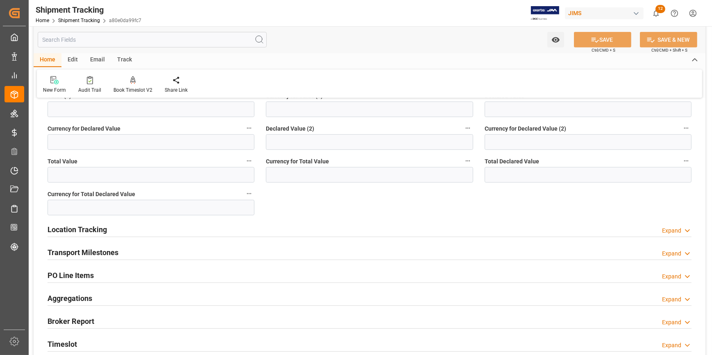
scroll to position [558, 0]
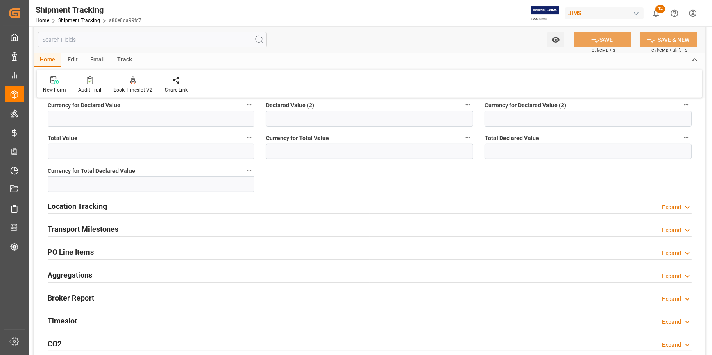
drag, startPoint x: 150, startPoint y: 228, endPoint x: 198, endPoint y: 238, distance: 48.8
click at [150, 228] on div "Transport Milestones Expand" at bounding box center [370, 229] width 644 height 16
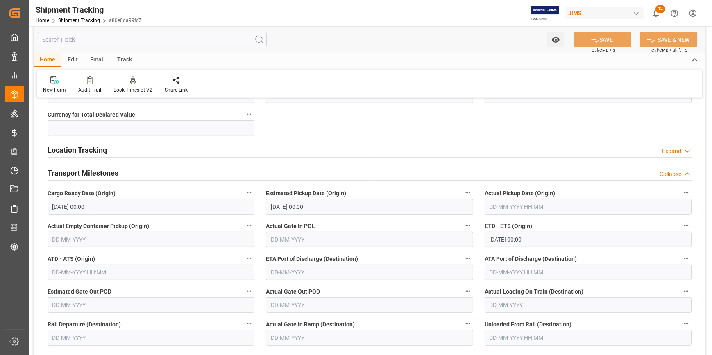
scroll to position [633, 0]
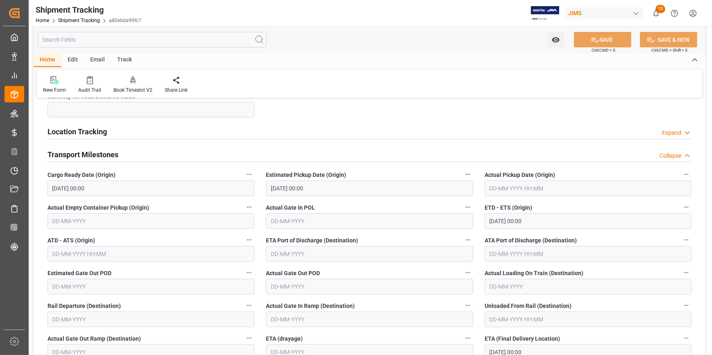
click at [507, 215] on input "[DATE] 00:00" at bounding box center [588, 221] width 207 height 16
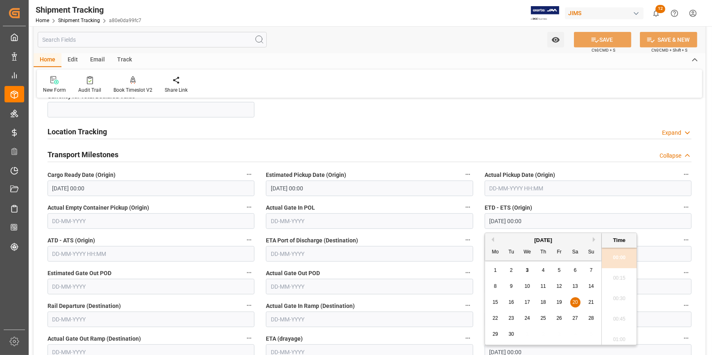
click at [589, 285] on span "14" at bounding box center [590, 286] width 5 height 6
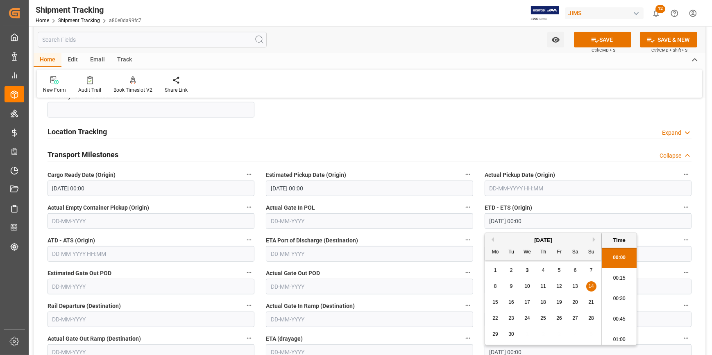
type input "[DATE] 00:00"
click at [398, 232] on div "ETA Port of Discharge (Destination)" at bounding box center [369, 248] width 218 height 33
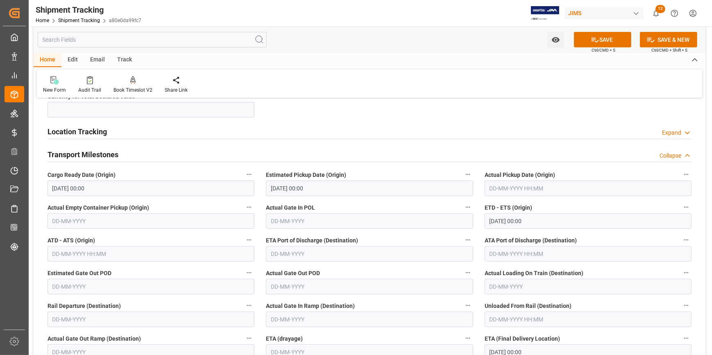
click at [308, 254] on input "text" at bounding box center [369, 254] width 207 height 16
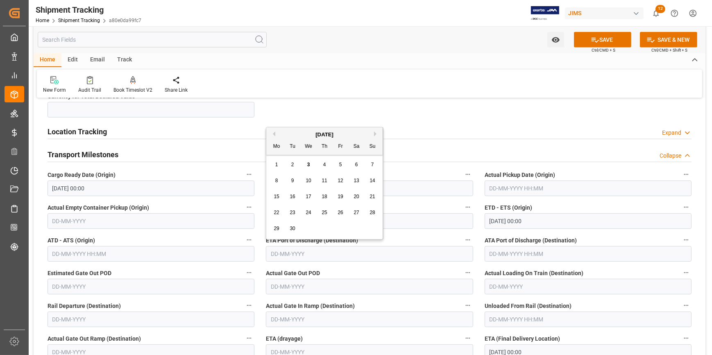
click at [277, 226] on span "29" at bounding box center [276, 229] width 5 height 6
type input "[DATE]"
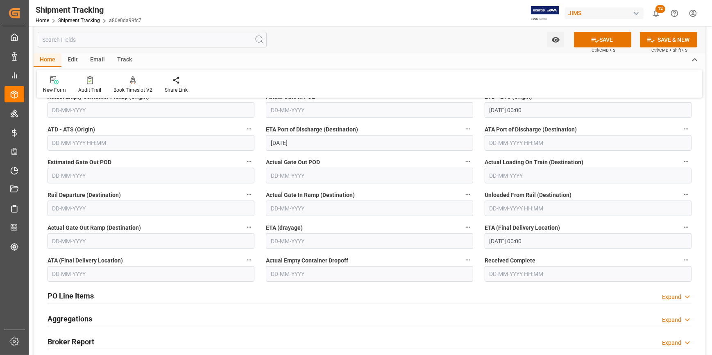
scroll to position [745, 0]
click at [512, 238] on input "[DATE] 00:00" at bounding box center [588, 241] width 207 height 16
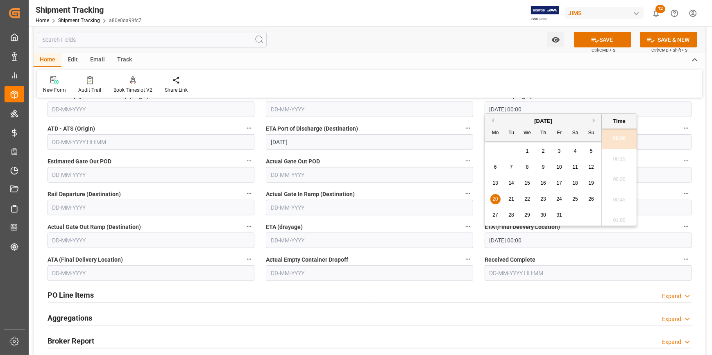
click at [512, 197] on span "21" at bounding box center [510, 199] width 5 height 6
type input "[DATE] 00:00"
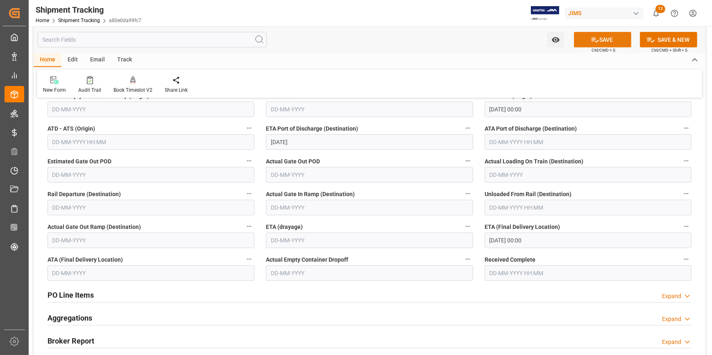
click at [608, 40] on button "SAVE" at bounding box center [602, 40] width 57 height 16
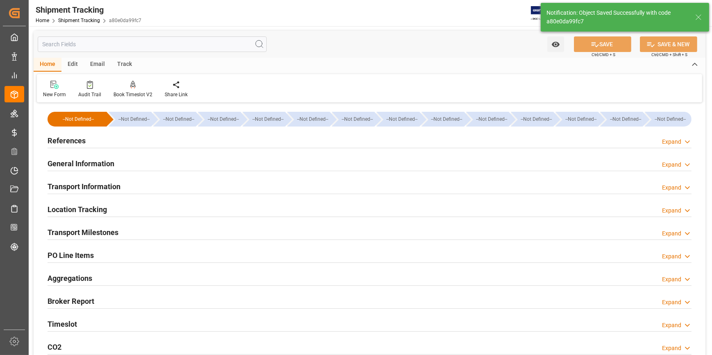
scroll to position [0, 0]
